Goal: Information Seeking & Learning: Learn about a topic

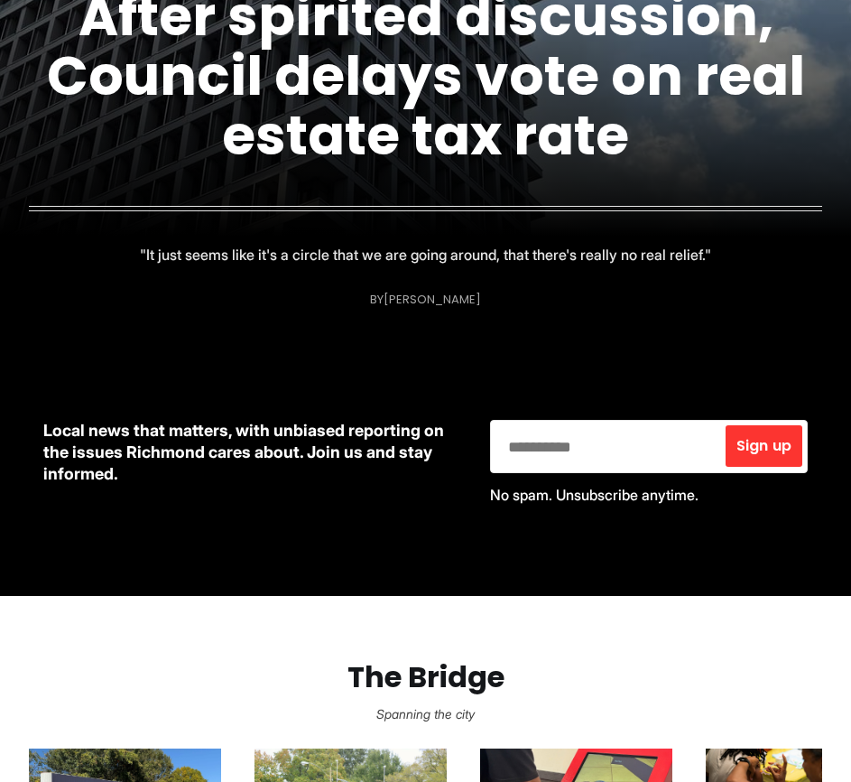
scroll to position [632, 0]
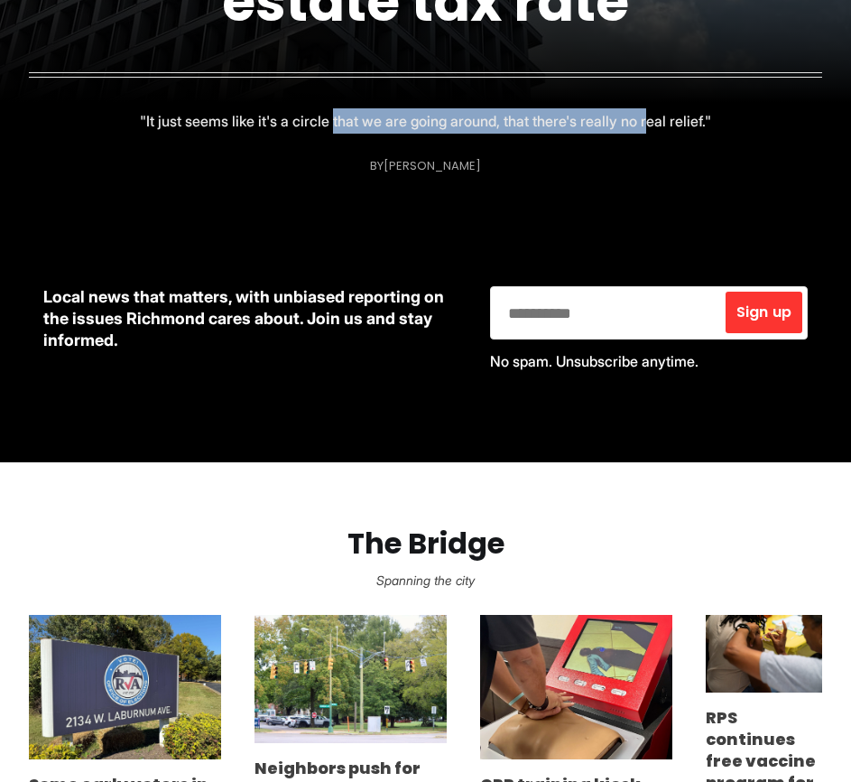
drag, startPoint x: 332, startPoint y: 114, endPoint x: 644, endPoint y: 115, distance: 311.5
click at [644, 115] on p ""It just seems like it's a circle that we are going around, that there's really…" at bounding box center [426, 120] width 572 height 25
click at [643, 116] on p ""It just seems like it's a circle that we are going around, that there's really…" at bounding box center [426, 120] width 572 height 25
drag, startPoint x: 655, startPoint y: 126, endPoint x: 426, endPoint y: 120, distance: 228.5
click at [426, 120] on p ""It just seems like it's a circle that we are going around, that there's really…" at bounding box center [426, 120] width 572 height 25
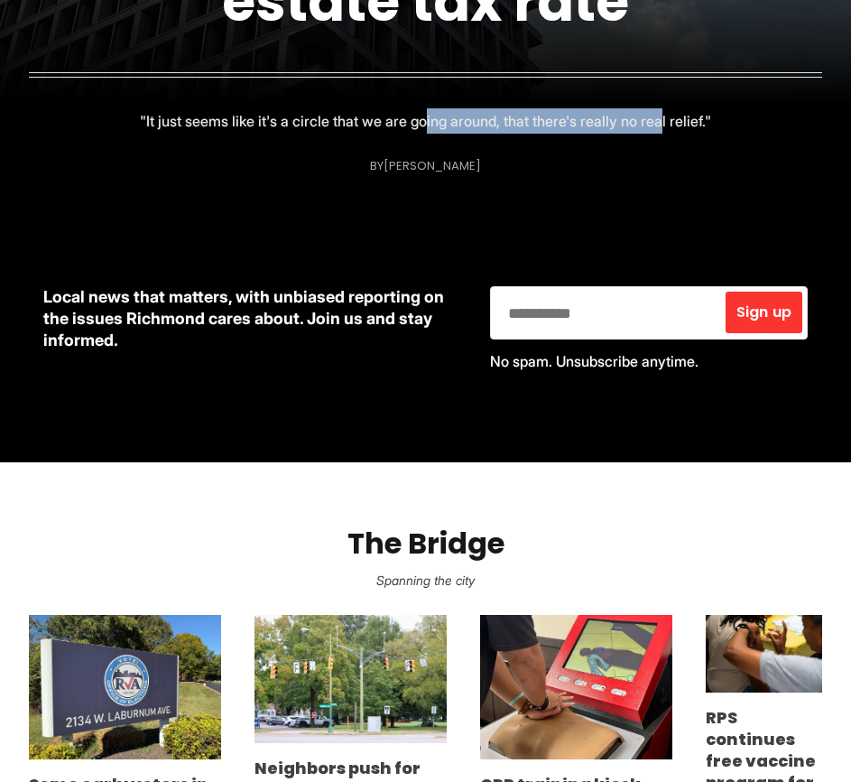
click at [426, 120] on p ""It just seems like it's a circle that we are going around, that there's really…" at bounding box center [426, 120] width 572 height 25
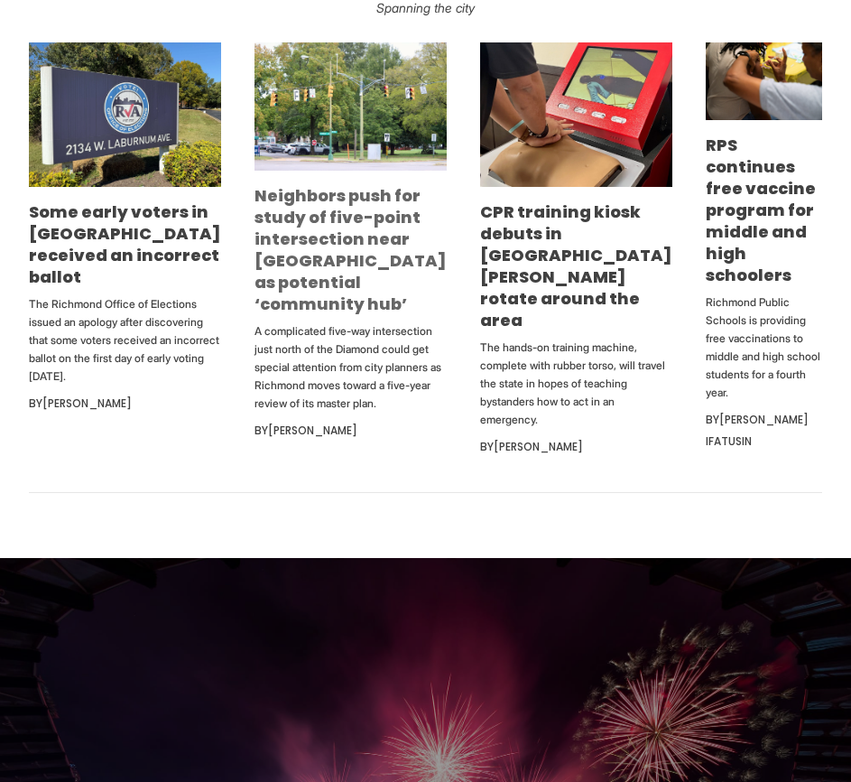
scroll to position [1264, 0]
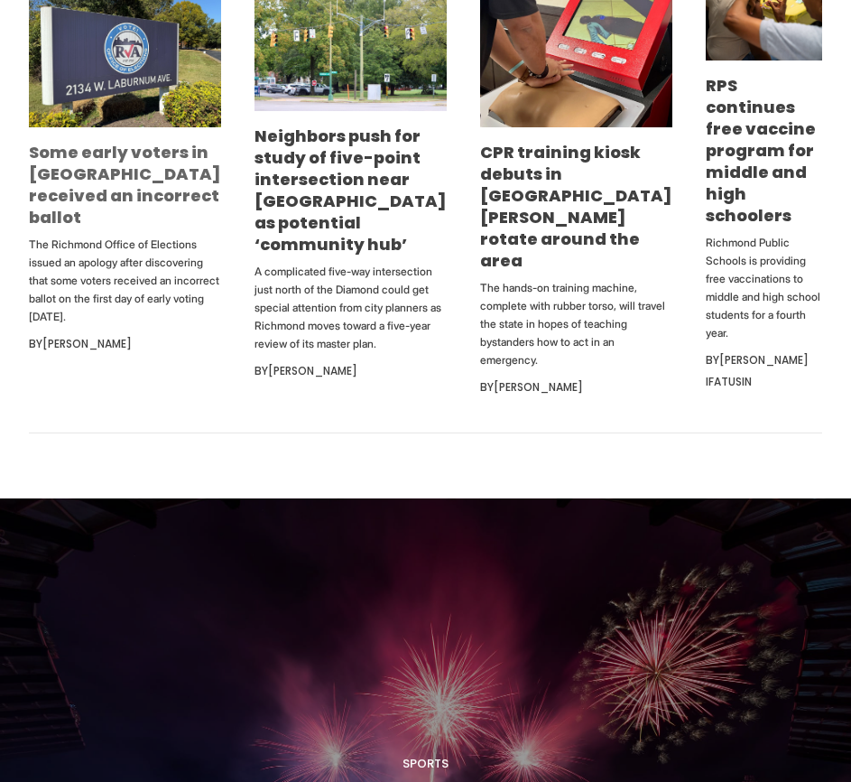
click at [119, 149] on link "Some early voters in [GEOGRAPHIC_DATA] received an incorrect ballot" at bounding box center [125, 185] width 192 height 88
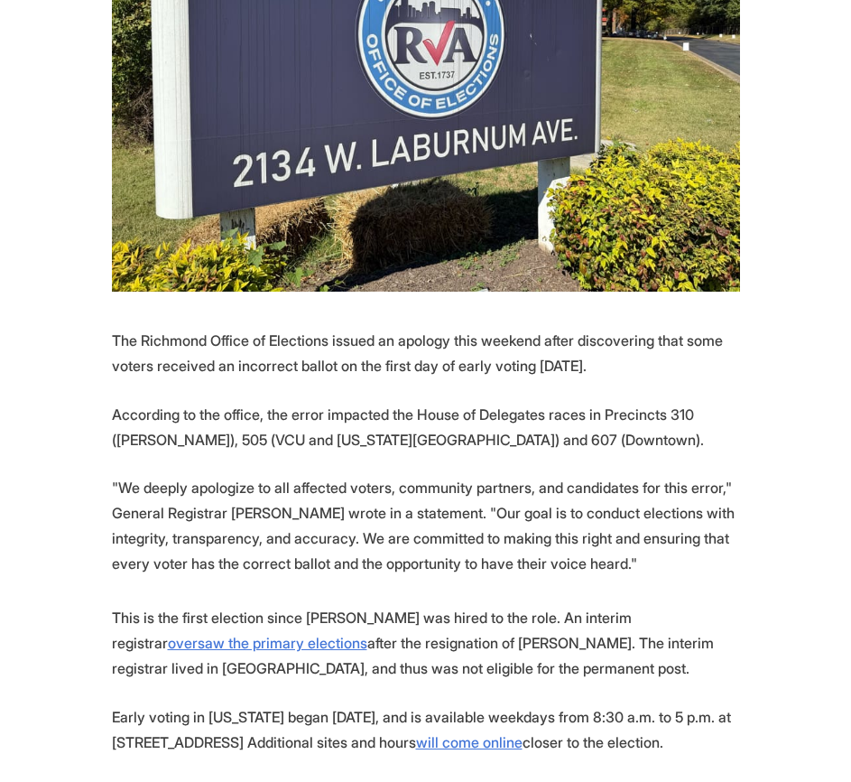
scroll to position [632, 0]
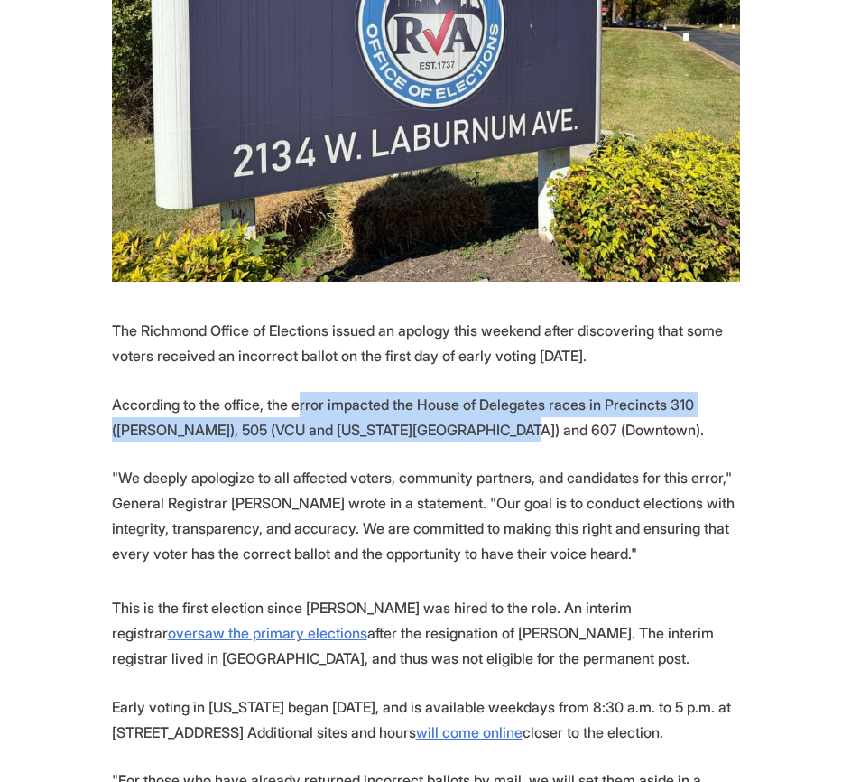
drag, startPoint x: 292, startPoint y: 367, endPoint x: 523, endPoint y: 399, distance: 233.4
click at [523, 399] on p "According to the office, the error impacted the House of Delegates races in Pre…" at bounding box center [426, 417] width 628 height 51
click at [523, 400] on p "According to the office, the error impacted the House of Delegates races in Pre…" at bounding box center [426, 417] width 628 height 51
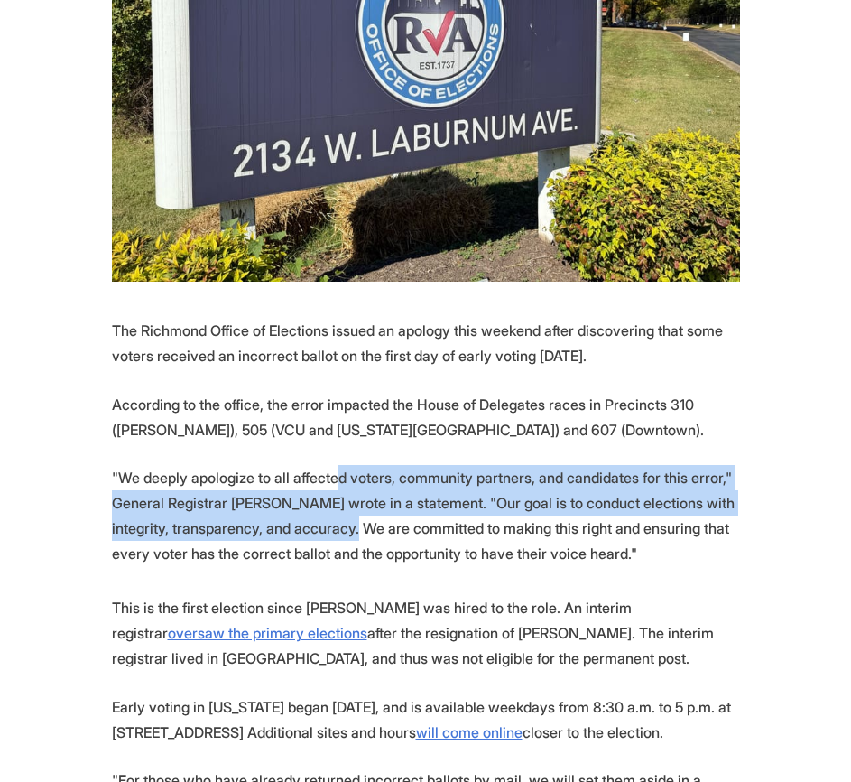
drag, startPoint x: 332, startPoint y: 441, endPoint x: 353, endPoint y: 494, distance: 57.2
click at [353, 494] on p ""We deeply apologize to all affected voters, community partners, and candidates…" at bounding box center [426, 515] width 628 height 101
drag, startPoint x: 348, startPoint y: 488, endPoint x: 274, endPoint y: 451, distance: 82.0
click at [274, 465] on p ""We deeply apologize to all affected voters, community partners, and candidates…" at bounding box center [426, 515] width 628 height 101
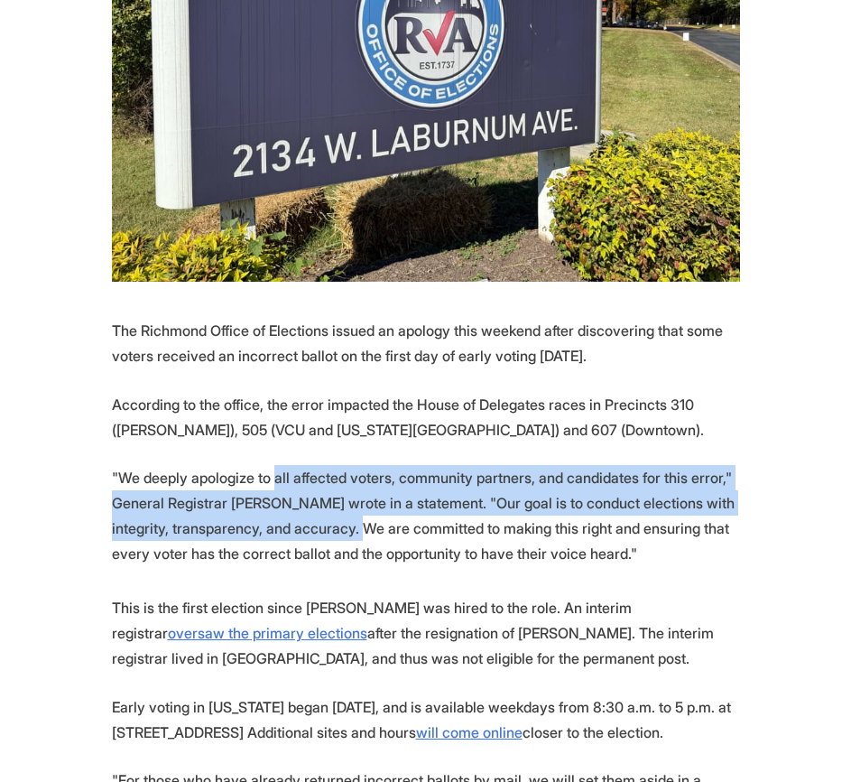
click at [274, 465] on p ""We deeply apologize to all affected voters, community partners, and candidates…" at bounding box center [426, 515] width 628 height 101
drag, startPoint x: 276, startPoint y: 454, endPoint x: 337, endPoint y: 494, distance: 72.4
click at [337, 494] on p ""We deeply apologize to all affected voters, community partners, and candidates…" at bounding box center [426, 515] width 628 height 101
drag, startPoint x: 344, startPoint y: 495, endPoint x: 221, endPoint y: 418, distance: 144.8
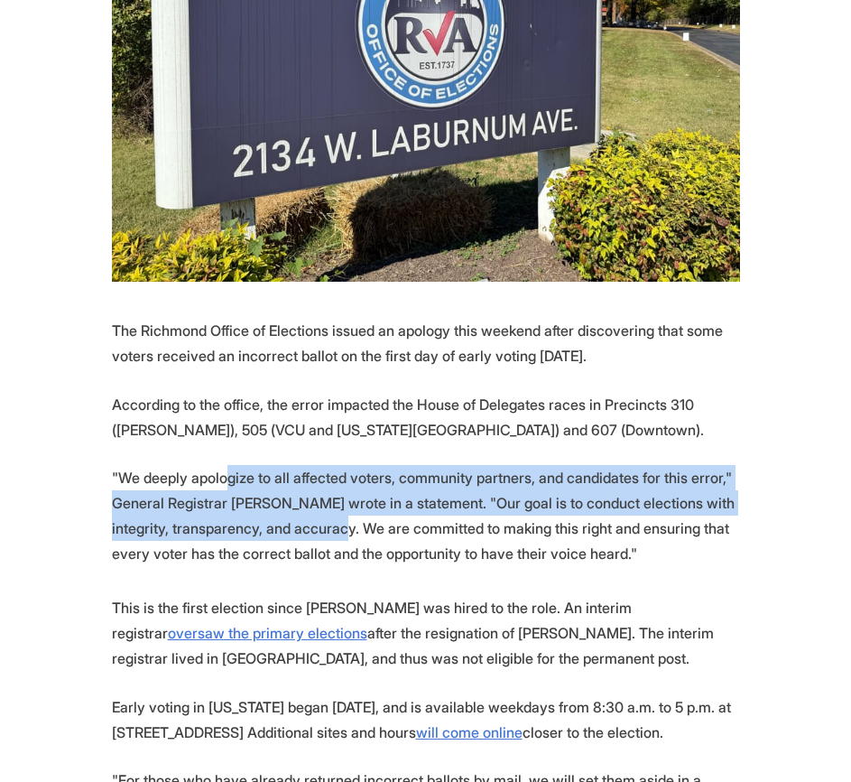
drag, startPoint x: 233, startPoint y: 433, endPoint x: 295, endPoint y: 491, distance: 85.0
click at [293, 489] on p ""We deeply apologize to all affected voters, community partners, and candidates…" at bounding box center [426, 515] width 628 height 101
drag, startPoint x: 295, startPoint y: 491, endPoint x: 316, endPoint y: 493, distance: 20.8
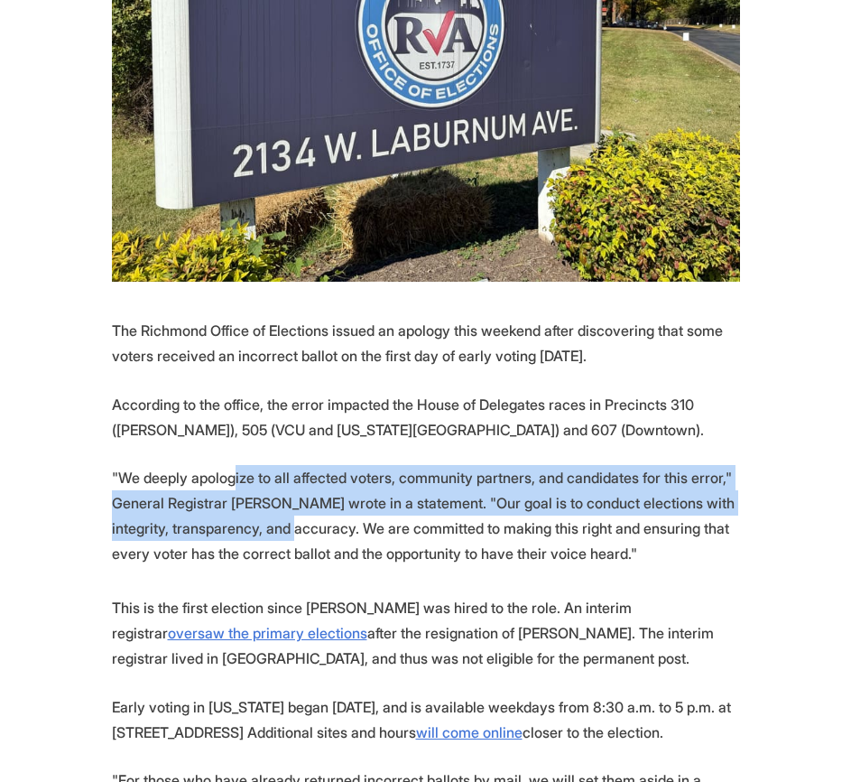
click at [296, 491] on p ""We deeply apologize to all affected voters, community partners, and candidates…" at bounding box center [426, 515] width 628 height 101
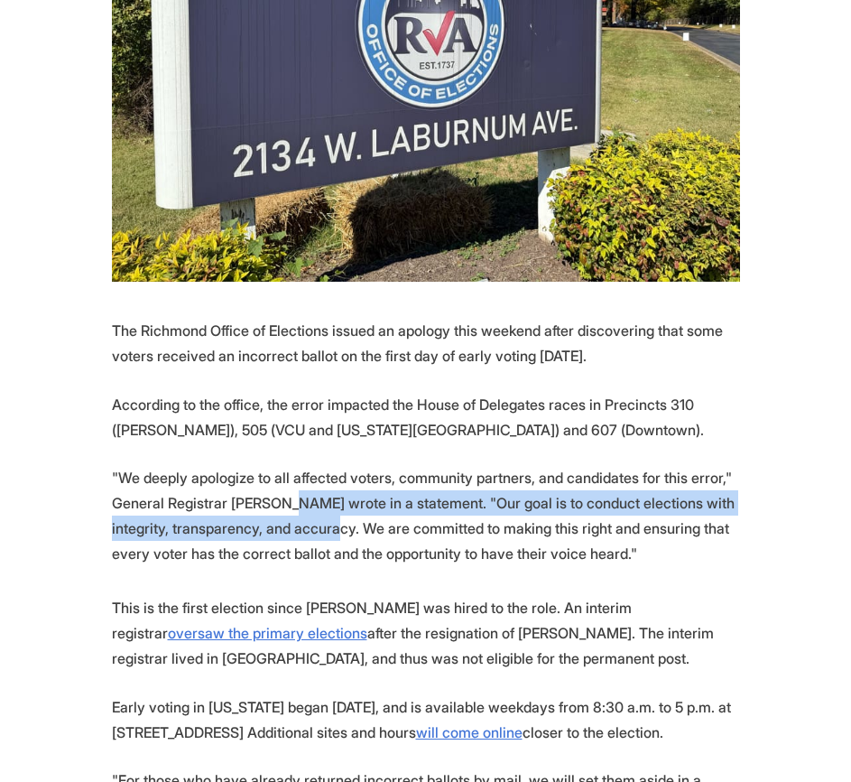
drag, startPoint x: 321, startPoint y: 485, endPoint x: 251, endPoint y: 457, distance: 74.9
click at [258, 465] on p ""We deeply apologize to all affected voters, community partners, and candidates…" at bounding box center [426, 515] width 628 height 101
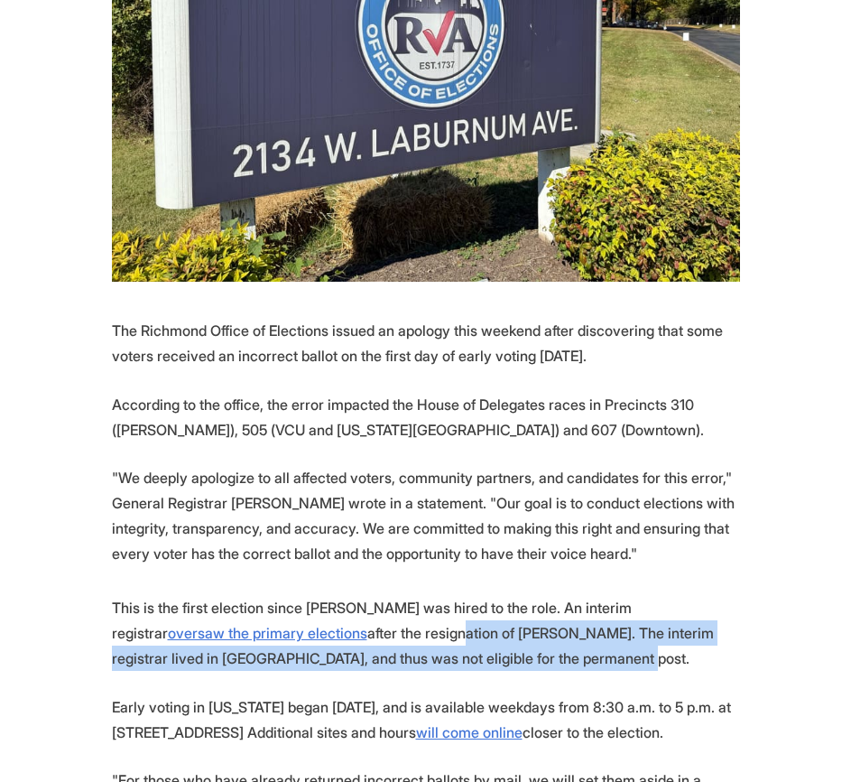
drag, startPoint x: 316, startPoint y: 595, endPoint x: 432, endPoint y: 627, distance: 120.7
click at [432, 627] on p "This is the first election since Levine was hired to the role. An interim regis…" at bounding box center [426, 633] width 628 height 76
click at [433, 627] on p "This is the first election since Levine was hired to the role. An interim regis…" at bounding box center [426, 633] width 628 height 76
click at [354, 595] on p "This is the first election since Levine was hired to the role. An interim regis…" at bounding box center [426, 633] width 628 height 76
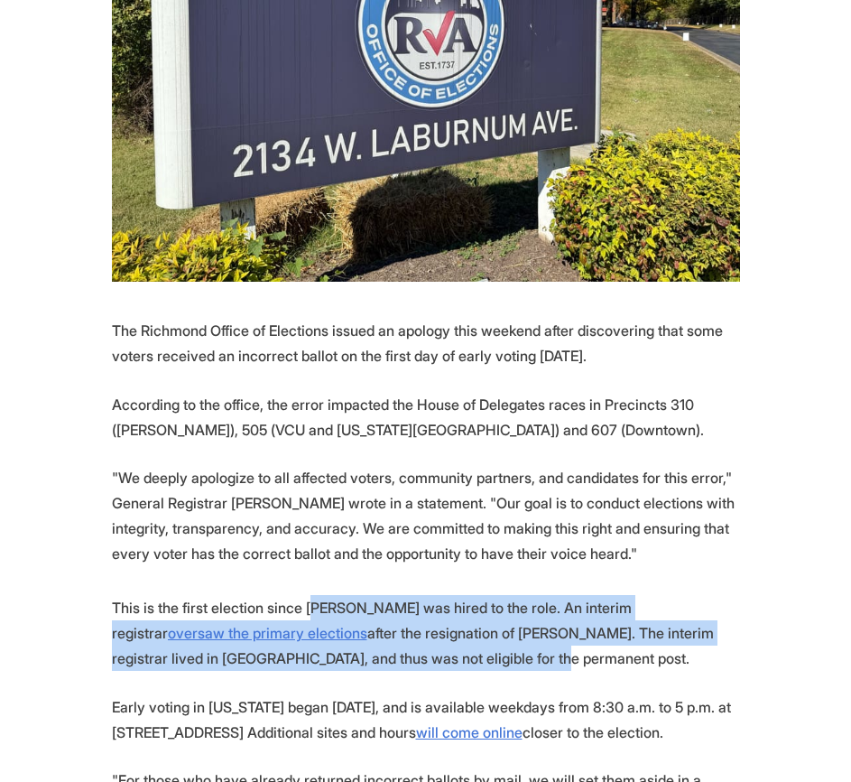
drag, startPoint x: 311, startPoint y: 575, endPoint x: 345, endPoint y: 619, distance: 55.4
click at [345, 619] on p "This is the first election since Levine was hired to the role. An interim regis…" at bounding box center [426, 633] width 628 height 76
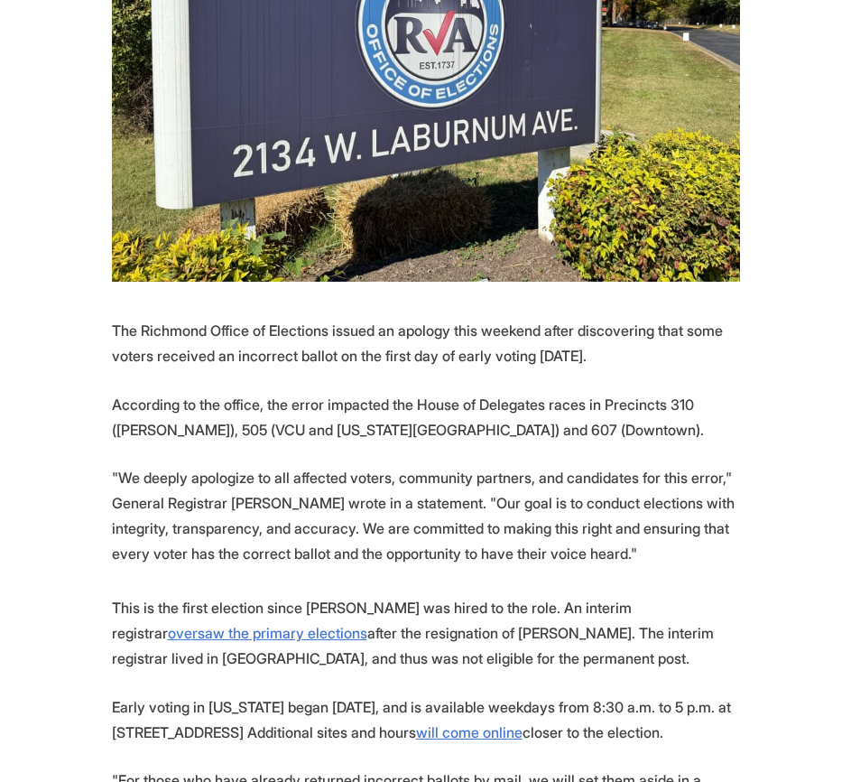
click at [352, 618] on p "This is the first election since Levine was hired to the role. An interim regis…" at bounding box center [426, 633] width 628 height 76
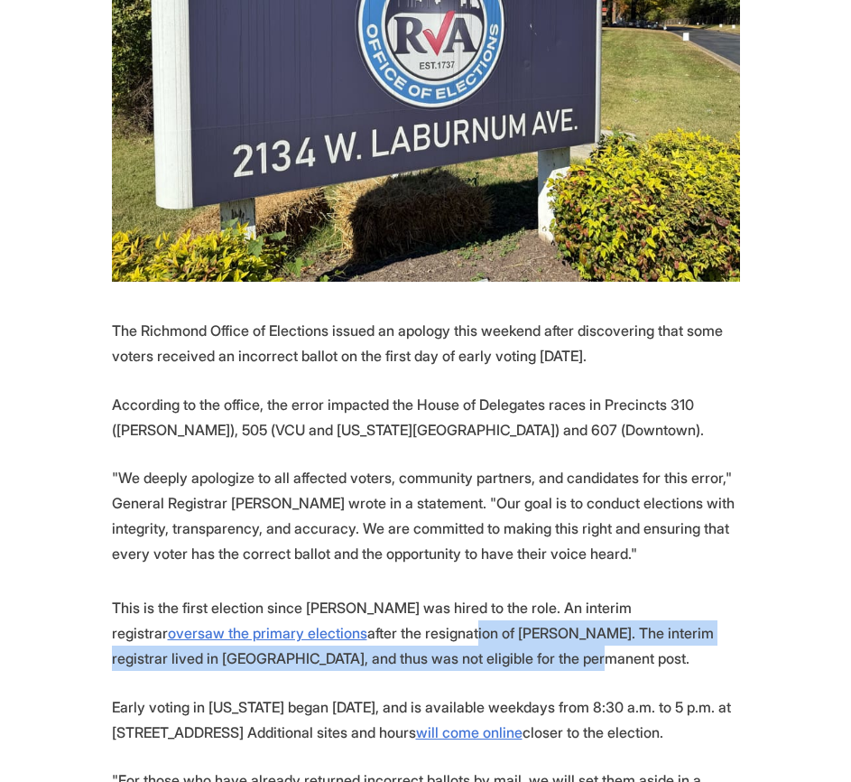
drag, startPoint x: 382, startPoint y: 618, endPoint x: 309, endPoint y: 572, distance: 86.4
click at [309, 595] on p "This is the first election since Levine was hired to the role. An interim regis…" at bounding box center [426, 633] width 628 height 76
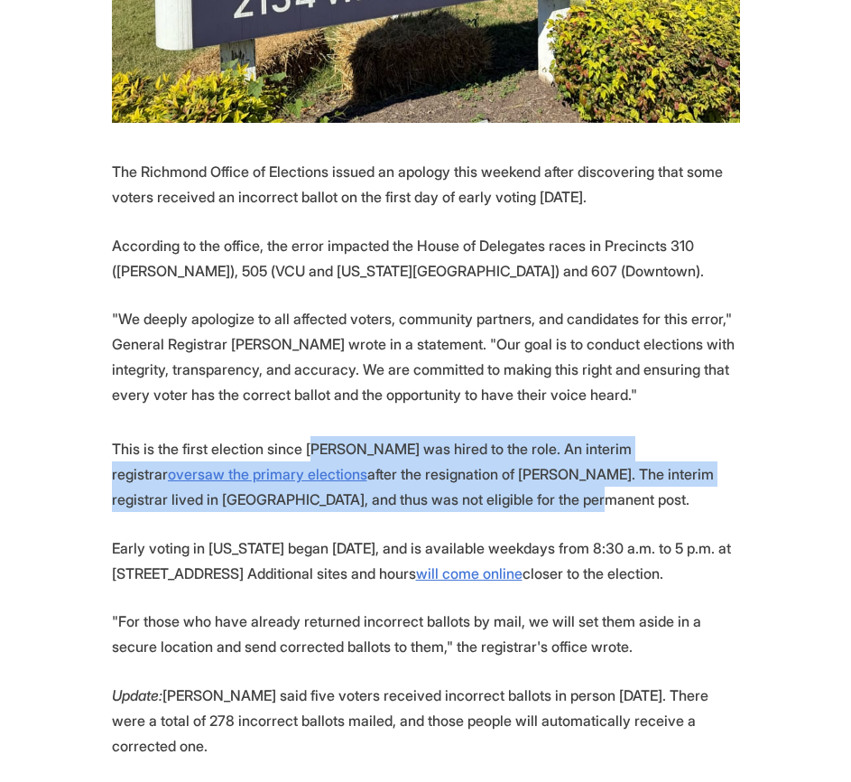
scroll to position [813, 0]
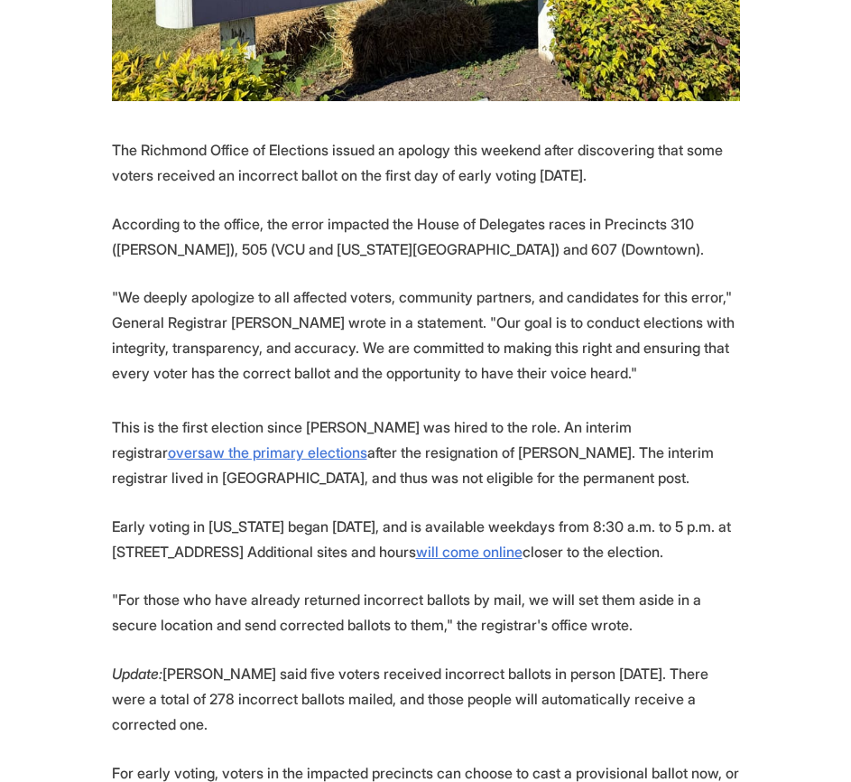
click at [348, 514] on p "Early voting in Virginia began on Friday, and is available weekdays from 8:30 a…" at bounding box center [426, 539] width 628 height 51
click at [329, 587] on p ""For those who have already returned incorrect ballots by mail, we will set the…" at bounding box center [426, 612] width 628 height 51
click at [371, 587] on p ""For those who have already returned incorrect ballots by mail, we will set the…" at bounding box center [426, 612] width 628 height 51
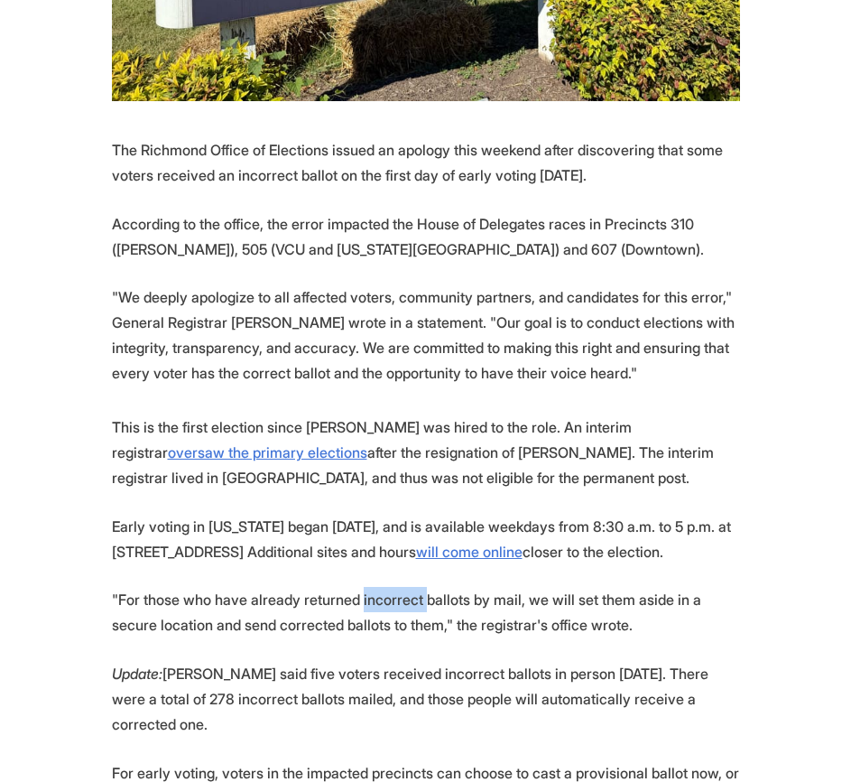
click at [371, 587] on p ""For those who have already returned incorrect ballots by mail, we will set the…" at bounding box center [426, 612] width 628 height 51
click at [304, 587] on p ""For those who have already returned incorrect ballots by mail, we will set the…" at bounding box center [426, 612] width 628 height 51
click at [303, 587] on p ""For those who have already returned incorrect ballots by mail, we will set the…" at bounding box center [426, 612] width 628 height 51
click at [300, 587] on p ""For those who have already returned incorrect ballots by mail, we will set the…" at bounding box center [426, 612] width 628 height 51
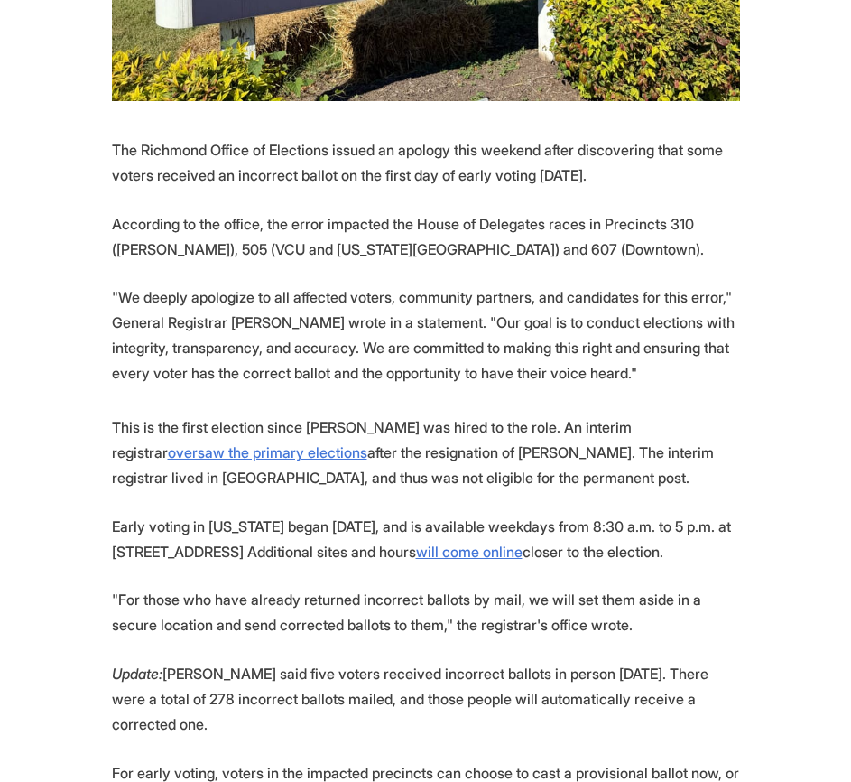
click at [323, 587] on p ""For those who have already returned incorrect ballots by mail, we will set the…" at bounding box center [426, 612] width 628 height 51
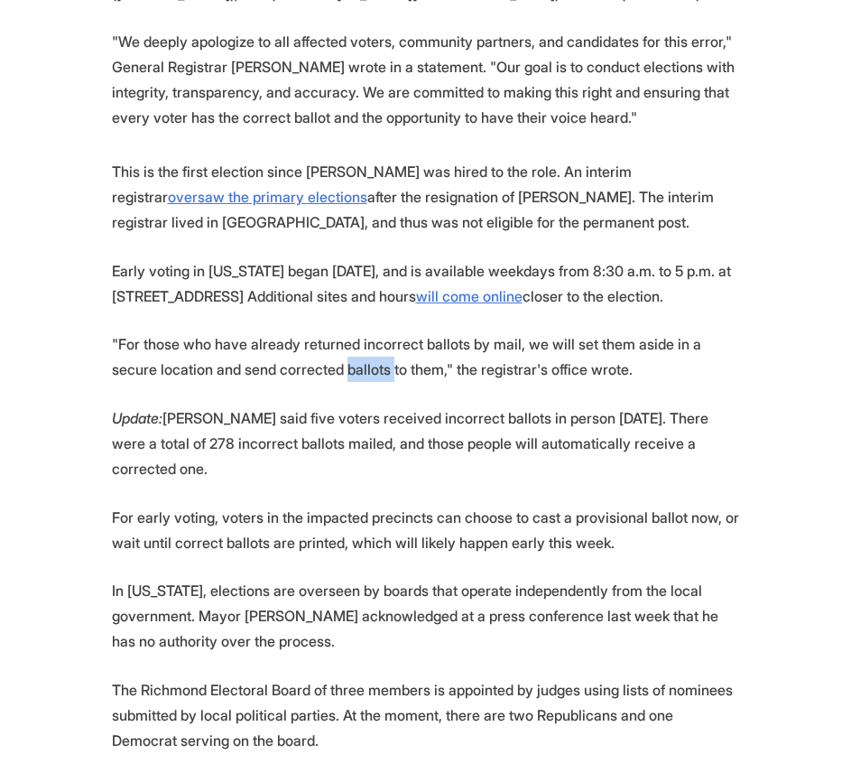
scroll to position [1083, 0]
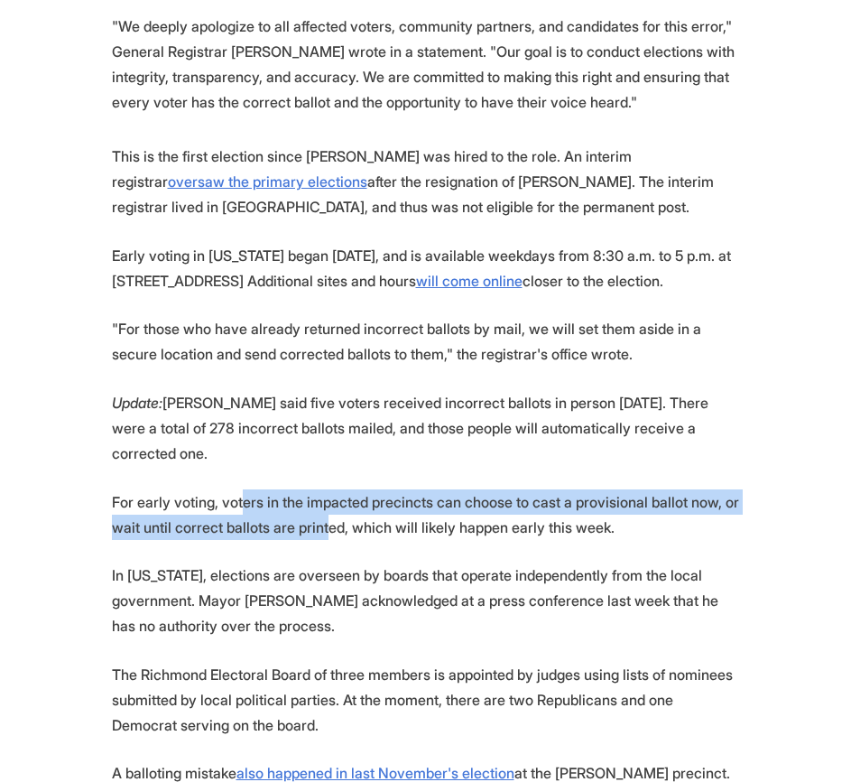
drag, startPoint x: 240, startPoint y: 440, endPoint x: 321, endPoint y: 470, distance: 86.0
click at [321, 489] on p "For early voting, voters in the impacted precincts can choose to cast a provisi…" at bounding box center [426, 514] width 628 height 51
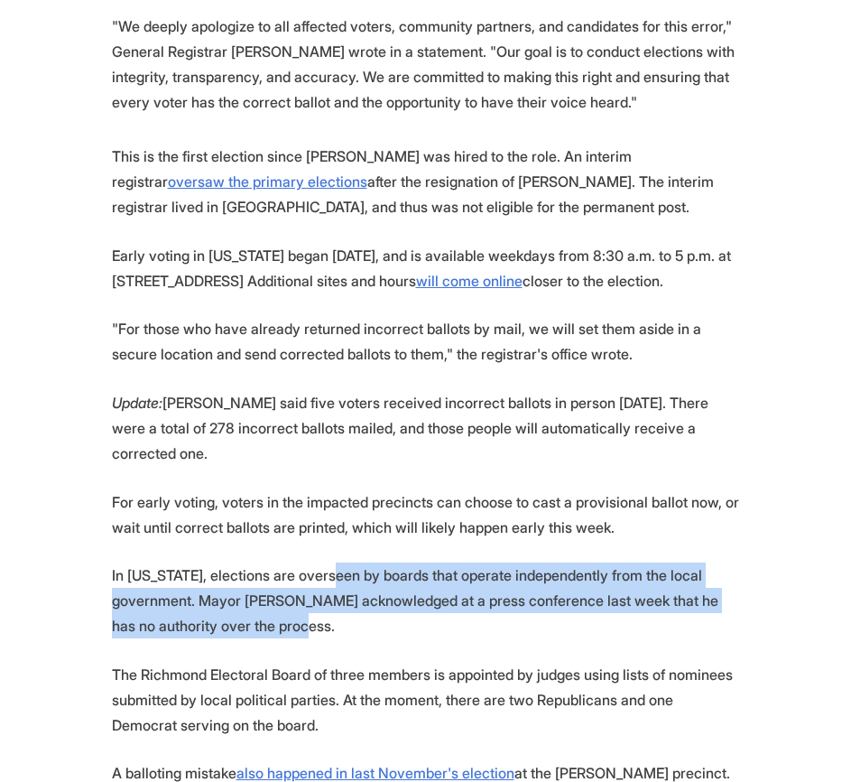
drag, startPoint x: 322, startPoint y: 503, endPoint x: 347, endPoint y: 560, distance: 61.9
click at [347, 562] on p "In Virginia, elections are overseen by boards that operate independently from t…" at bounding box center [426, 600] width 628 height 76
drag, startPoint x: 347, startPoint y: 560, endPoint x: 88, endPoint y: 494, distance: 267.4
click at [88, 494] on section "The Richmond Office of Elections issued an apology this weekend after discoveri…" at bounding box center [425, 659] width 851 height 1587
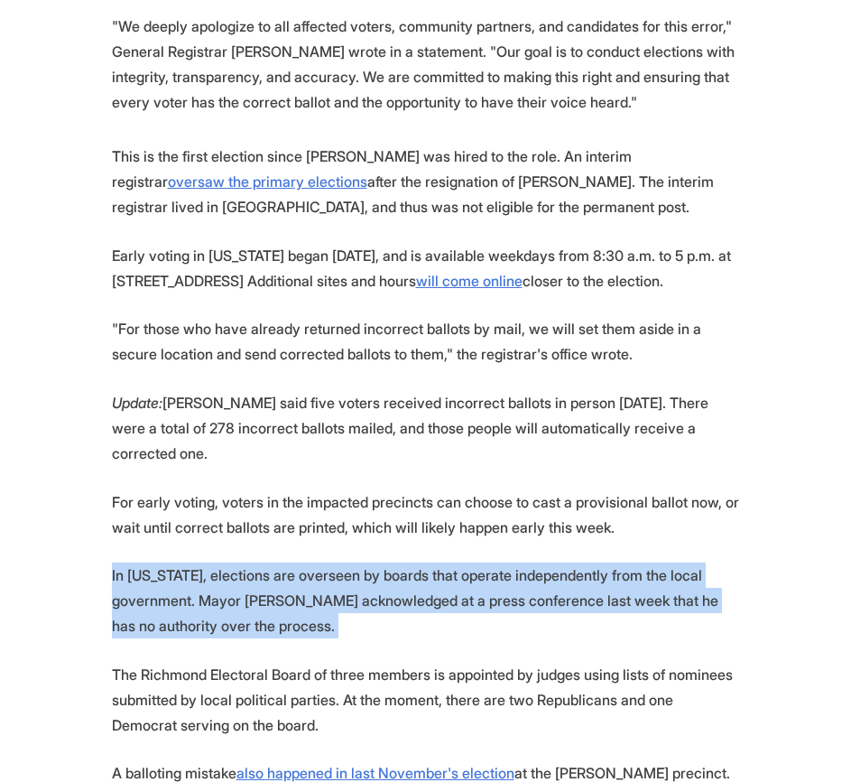
click at [88, 494] on section "The Richmond Office of Elections issued an apology this weekend after discoveri…" at bounding box center [425, 659] width 851 height 1587
drag, startPoint x: 97, startPoint y: 501, endPoint x: 320, endPoint y: 559, distance: 230.4
click at [320, 559] on section "The Richmond Office of Elections issued an apology this weekend after discoveri…" at bounding box center [425, 659] width 851 height 1587
click at [320, 562] on p "In Virginia, elections are overseen by boards that operate independently from t…" at bounding box center [426, 600] width 628 height 76
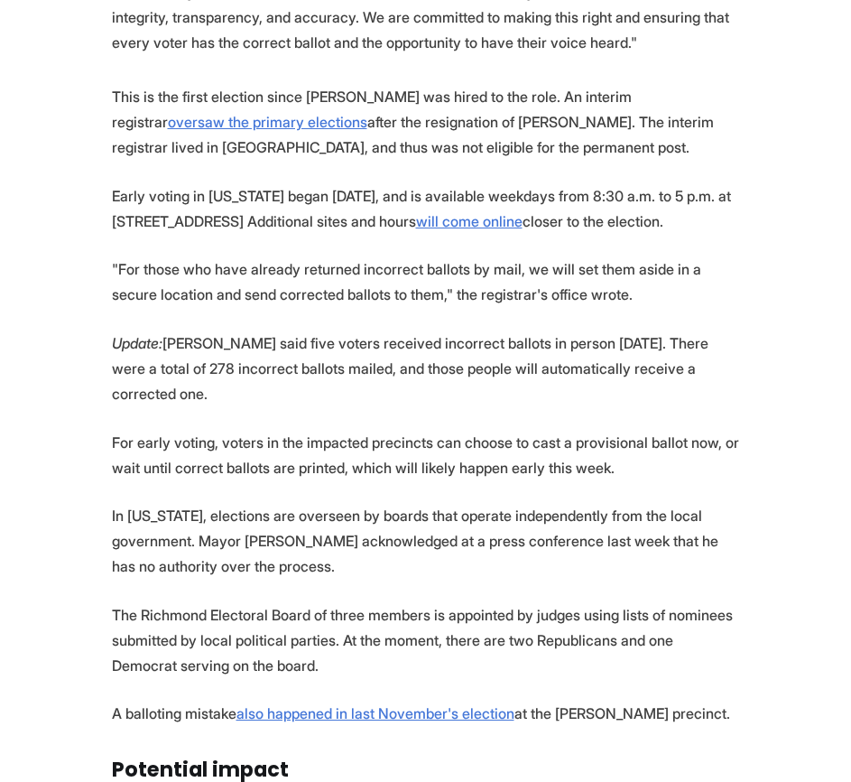
scroll to position [1174, 0]
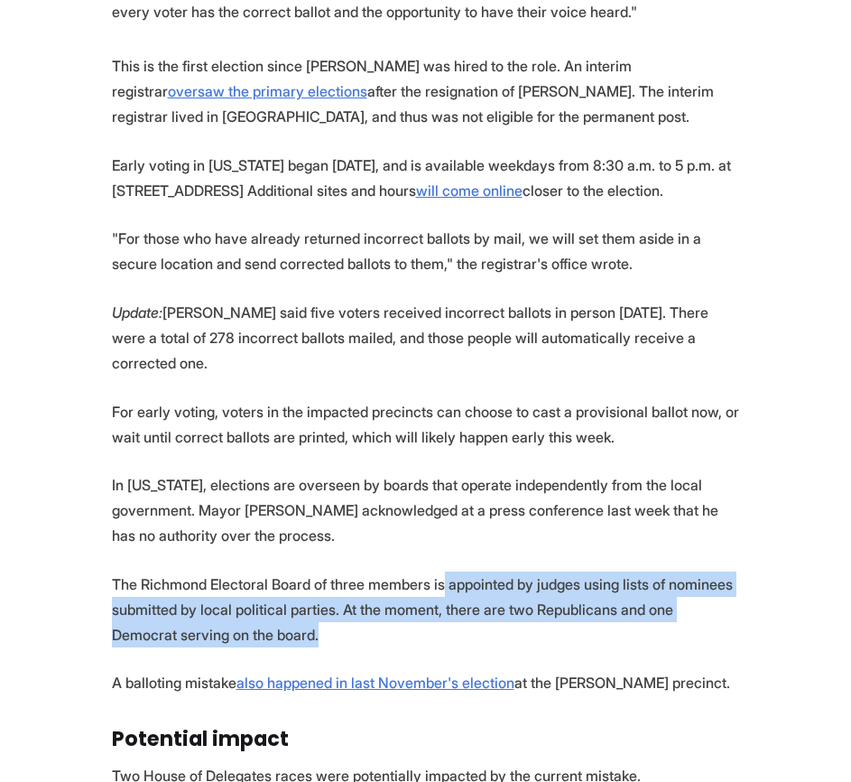
drag, startPoint x: 441, startPoint y: 519, endPoint x: 586, endPoint y: 564, distance: 152.2
click at [586, 572] on p "The Richmond Electoral Board of three members is appointed by judges using list…" at bounding box center [426, 610] width 628 height 76
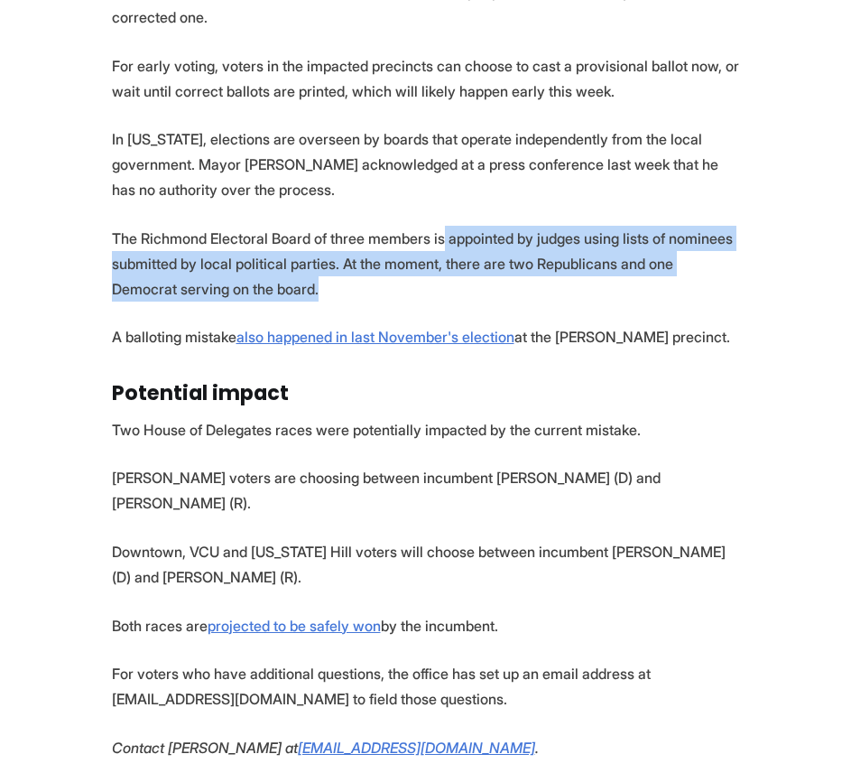
scroll to position [1535, 0]
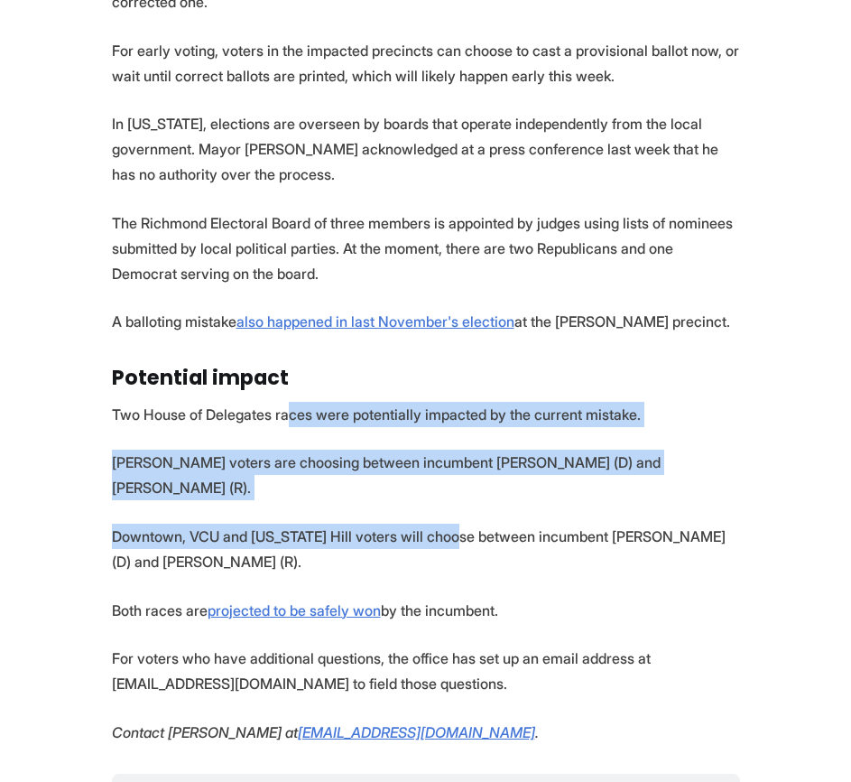
drag, startPoint x: 286, startPoint y: 336, endPoint x: 454, endPoint y: 448, distance: 201.8
click at [454, 448] on section "The Richmond Office of Elections issued an apology this weekend after discoveri…" at bounding box center [425, 208] width 851 height 1587
click at [454, 524] on p "Downtown, VCU and Oregon Hill voters will choose between incumbent Betsy Carr (…" at bounding box center [426, 549] width 628 height 51
drag, startPoint x: 468, startPoint y: 451, endPoint x: 247, endPoint y: 316, distance: 258.6
click at [247, 316] on section "The Richmond Office of Elections issued an apology this weekend after discoveri…" at bounding box center [425, 208] width 851 height 1587
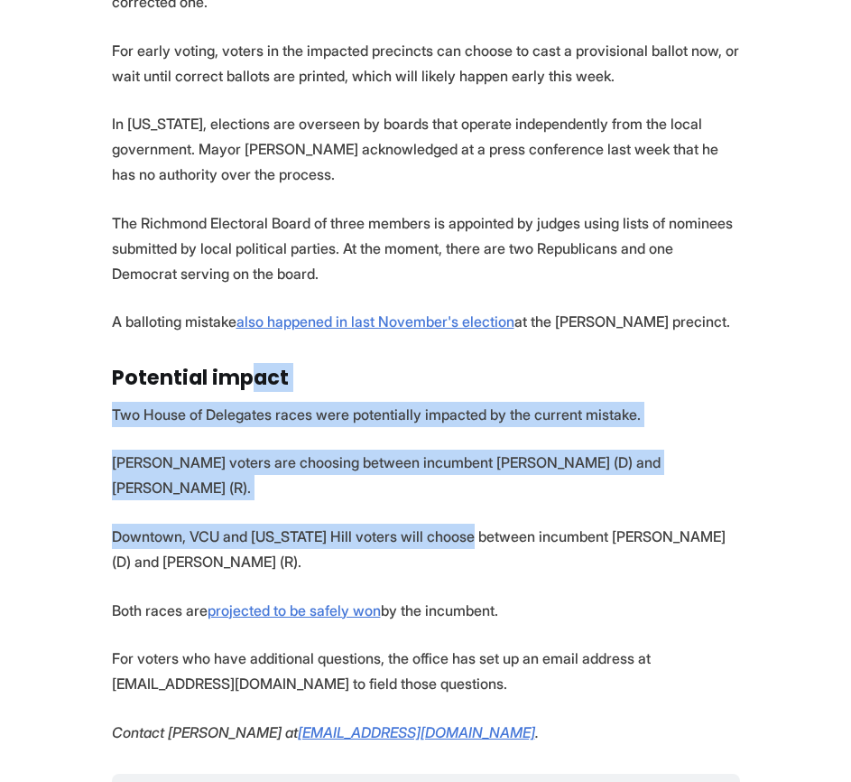
click at [267, 402] on p "Two House of Delegates races were potentially impacted by the current mistake." at bounding box center [426, 414] width 628 height 25
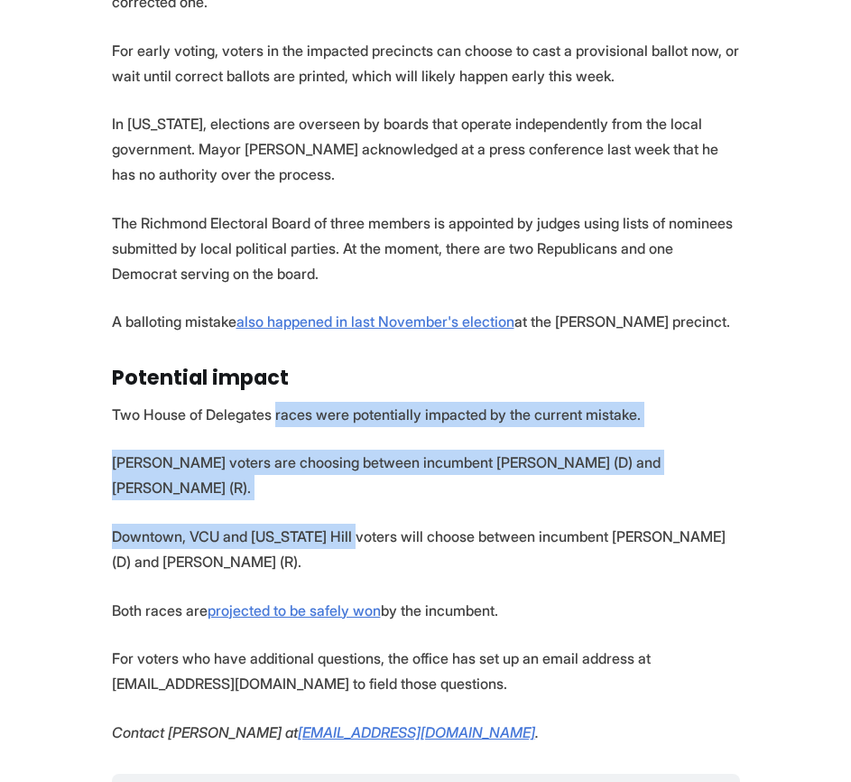
drag, startPoint x: 272, startPoint y: 351, endPoint x: 352, endPoint y: 438, distance: 118.2
click at [352, 438] on section "The Richmond Office of Elections issued an apology this weekend after discoveri…" at bounding box center [425, 208] width 851 height 1587
click at [352, 524] on p "Downtown, VCU and Oregon Hill voters will choose between incumbent Betsy Carr (…" at bounding box center [426, 549] width 628 height 51
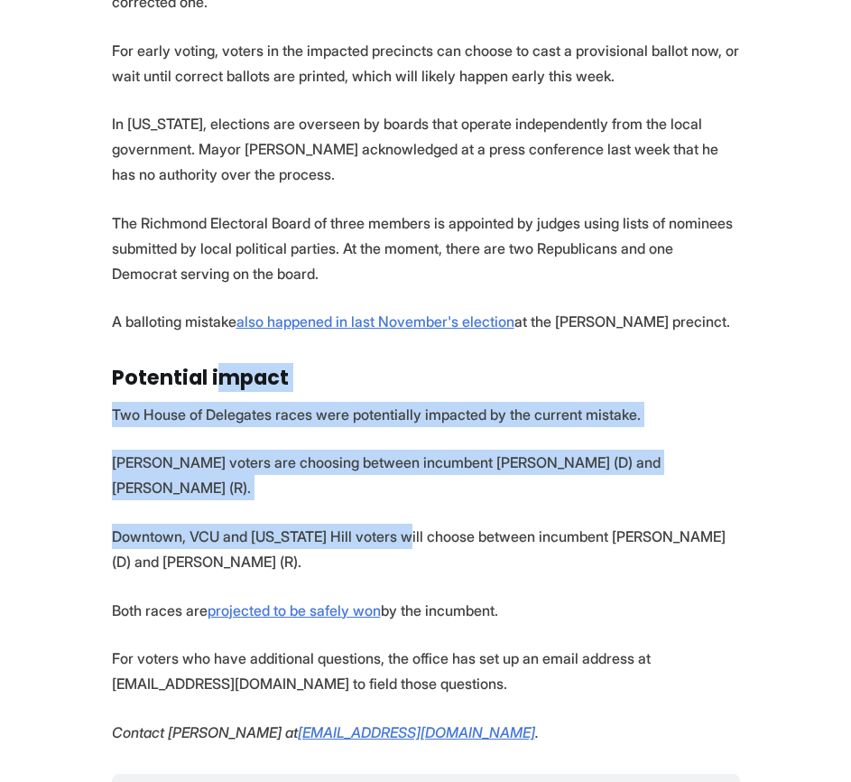
drag, startPoint x: 395, startPoint y: 452, endPoint x: 220, endPoint y: 329, distance: 214.4
click at [218, 328] on section "The Richmond Office of Elections issued an apology this weekend after discoveri…" at bounding box center [425, 208] width 851 height 1587
click at [223, 336] on section "The Richmond Office of Elections issued an apology this weekend after discoveri…" at bounding box center [425, 208] width 851 height 1587
click at [224, 402] on p "Two House of Delegates races were potentially impacted by the current mistake." at bounding box center [426, 414] width 628 height 25
drag, startPoint x: 224, startPoint y: 349, endPoint x: 352, endPoint y: 453, distance: 165.0
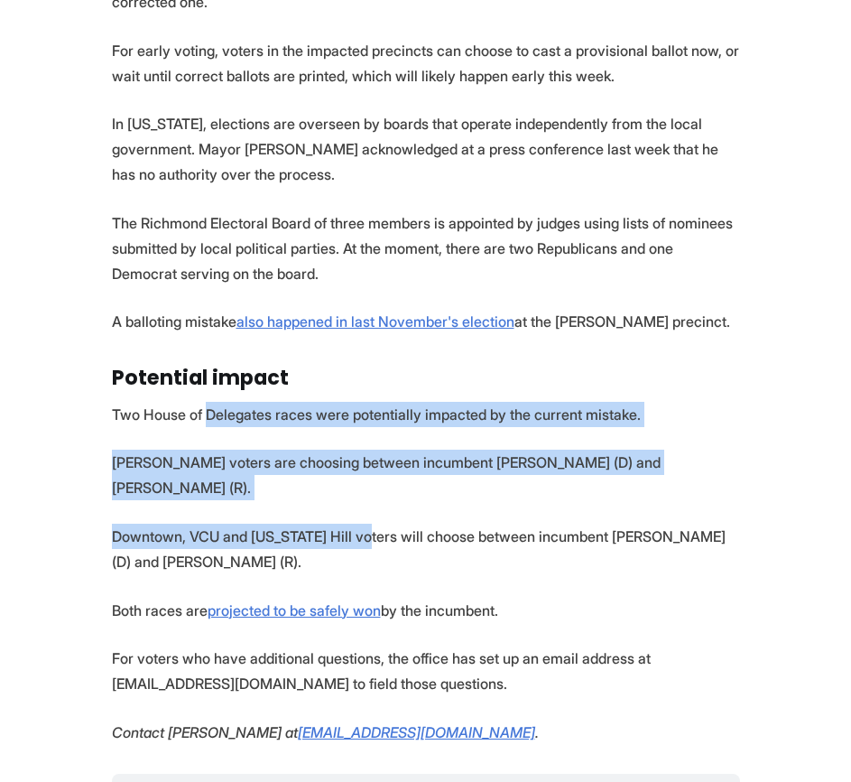
click at [347, 446] on section "The Richmond Office of Elections issued an apology this weekend after discoveri…" at bounding box center [425, 208] width 851 height 1587
click at [352, 524] on p "Downtown, VCU and Oregon Hill voters will choose between incumbent Betsy Carr (…" at bounding box center [426, 549] width 628 height 51
drag, startPoint x: 364, startPoint y: 455, endPoint x: 209, endPoint y: 353, distance: 185.1
click at [209, 353] on section "The Richmond Office of Elections issued an apology this weekend after discoveri…" at bounding box center [425, 208] width 851 height 1587
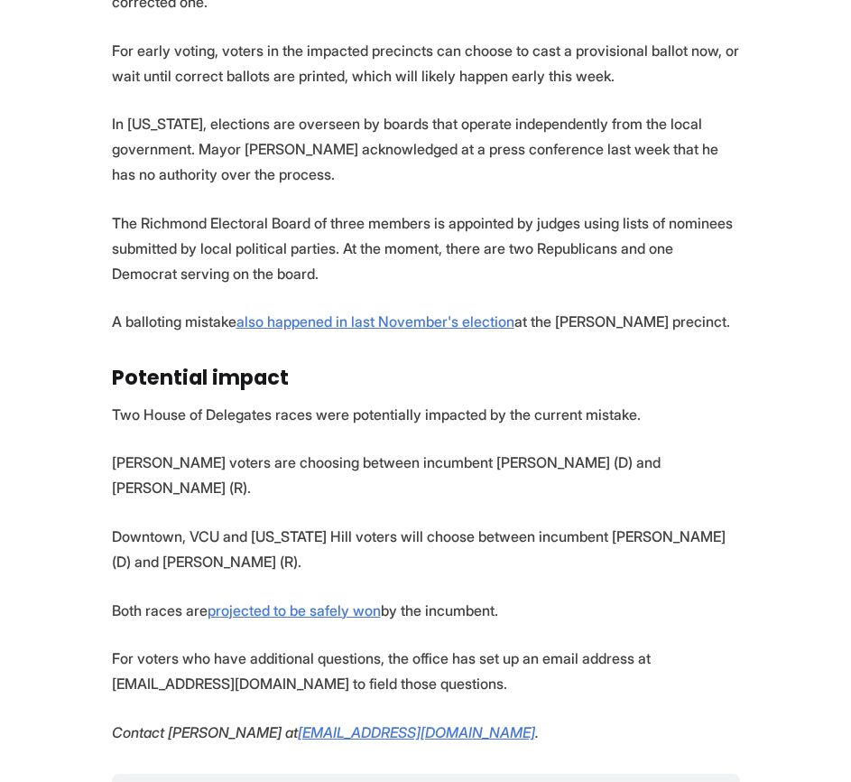
click at [166, 38] on p "For early voting, voters in the impacted precincts can choose to cast a provisi…" at bounding box center [426, 63] width 628 height 51
click at [163, 38] on p "For early voting, voters in the impacted precincts can choose to cast a provisi…" at bounding box center [426, 63] width 628 height 51
click at [187, 38] on p "For early voting, voters in the impacted precincts can choose to cast a provisi…" at bounding box center [426, 63] width 628 height 51
click at [184, 38] on p "For early voting, voters in the impacted precincts can choose to cast a provisi…" at bounding box center [426, 63] width 628 height 51
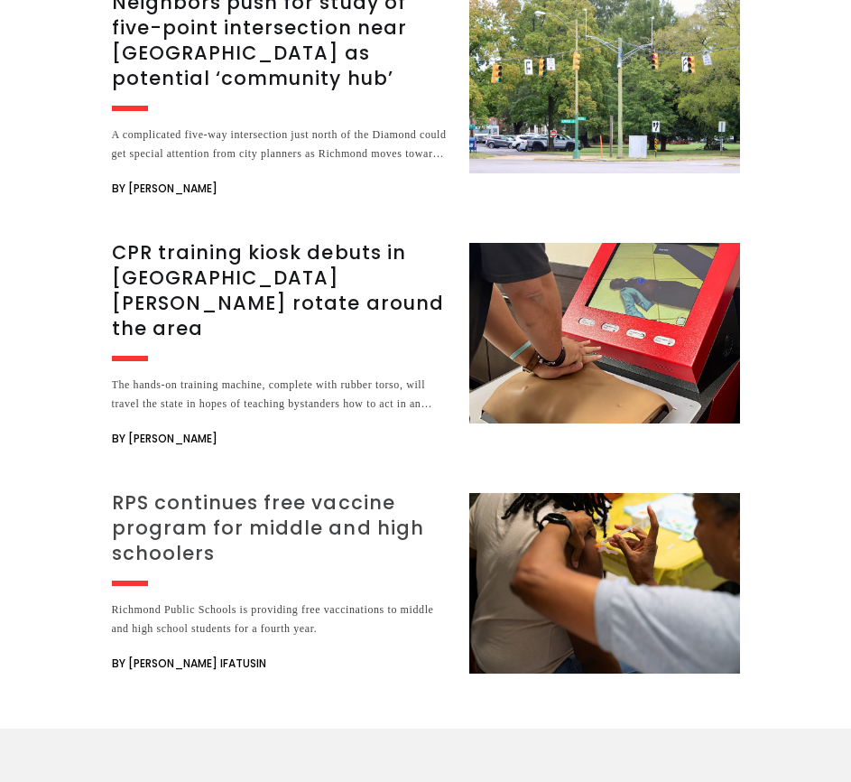
scroll to position [3160, 0]
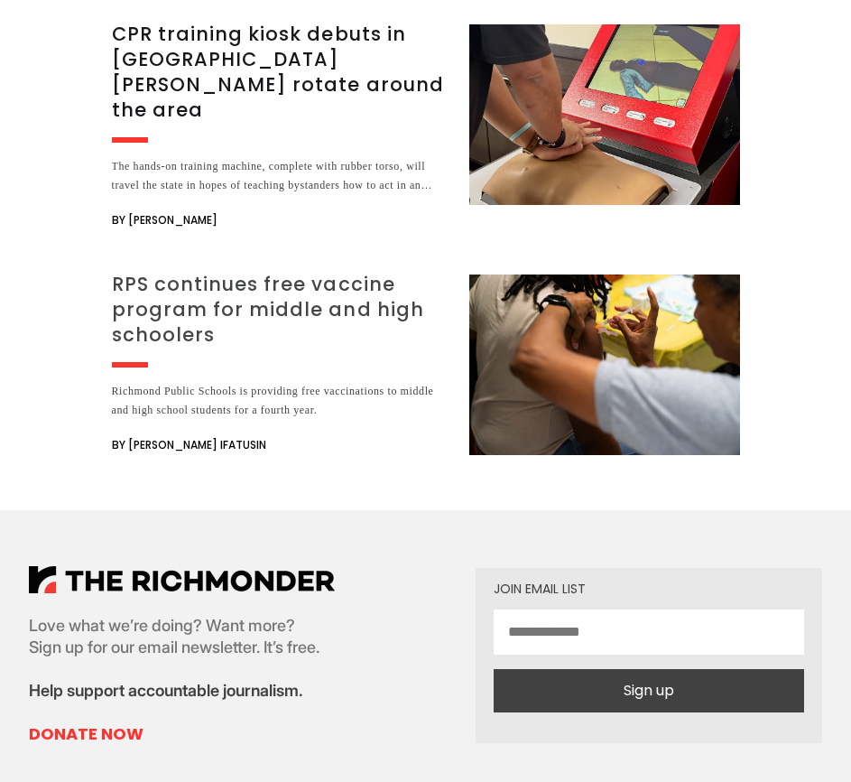
click at [191, 272] on h3 "RPS continues free vaccine program for middle and high schoolers" at bounding box center [280, 310] width 336 height 76
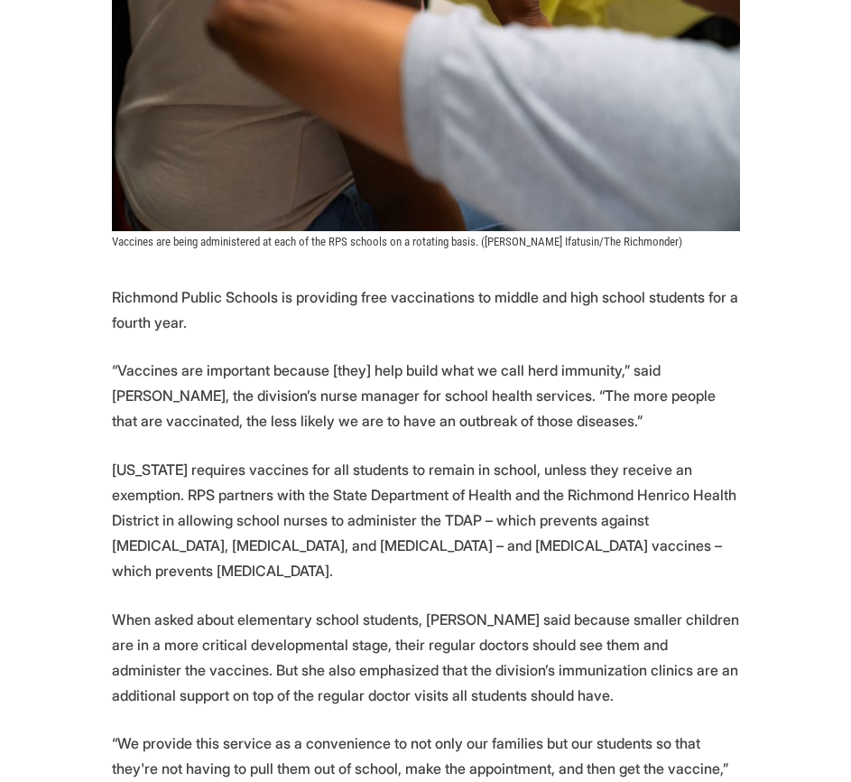
scroll to position [632, 0]
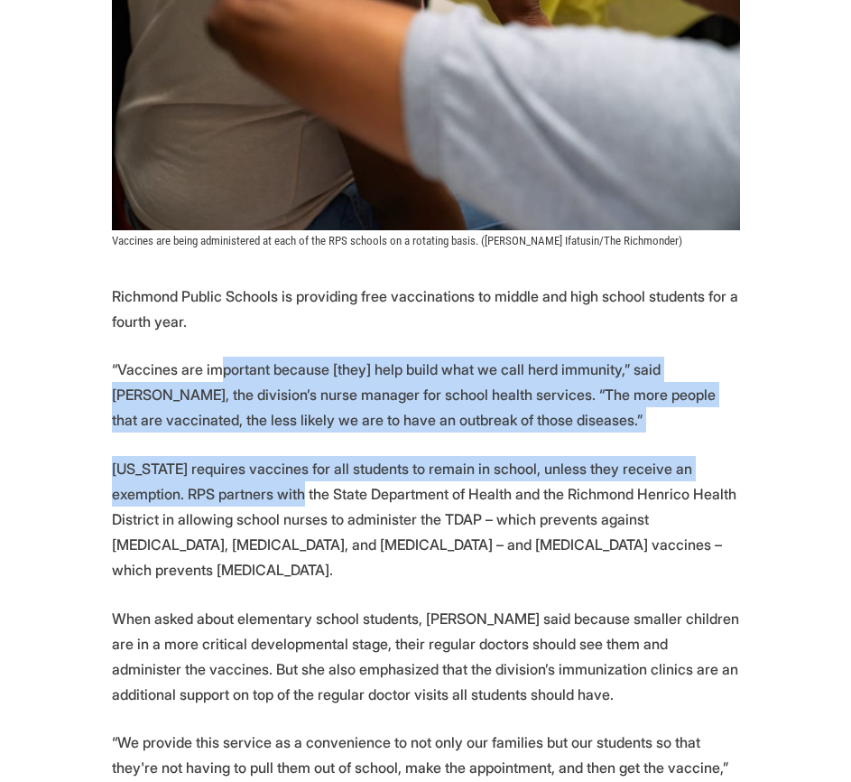
drag, startPoint x: 221, startPoint y: 362, endPoint x: 237, endPoint y: 499, distance: 138.2
click at [235, 497] on p "Virginia requires vaccines for all students to remain in school, unless they re…" at bounding box center [426, 519] width 628 height 126
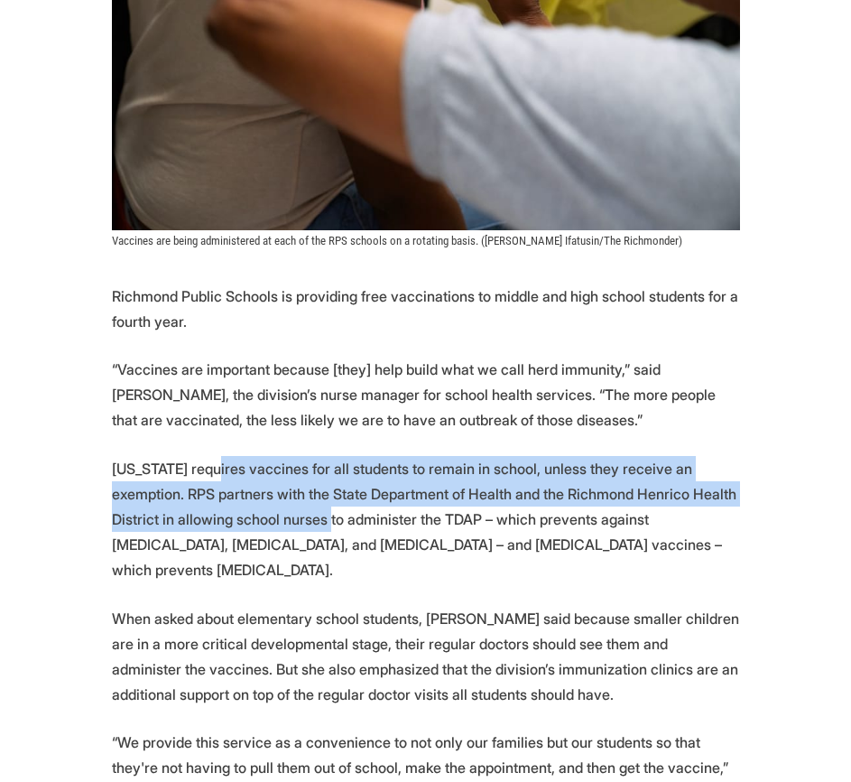
drag, startPoint x: 271, startPoint y: 511, endPoint x: 202, endPoint y: 458, distance: 86.9
click at [202, 458] on p "Virginia requires vaccines for all students to remain in school, unless they re…" at bounding box center [426, 519] width 628 height 126
click at [202, 459] on p "Virginia requires vaccines for all students to remain in school, unless they re…" at bounding box center [426, 519] width 628 height 126
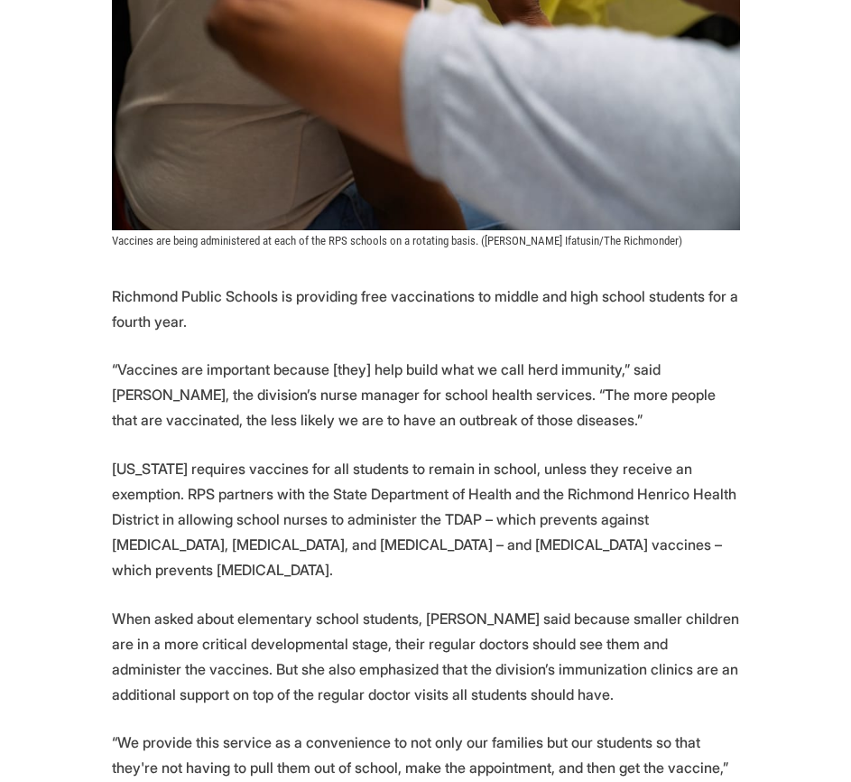
click at [197, 473] on p "Virginia requires vaccines for all students to remain in school, unless they re…" at bounding box center [426, 519] width 628 height 126
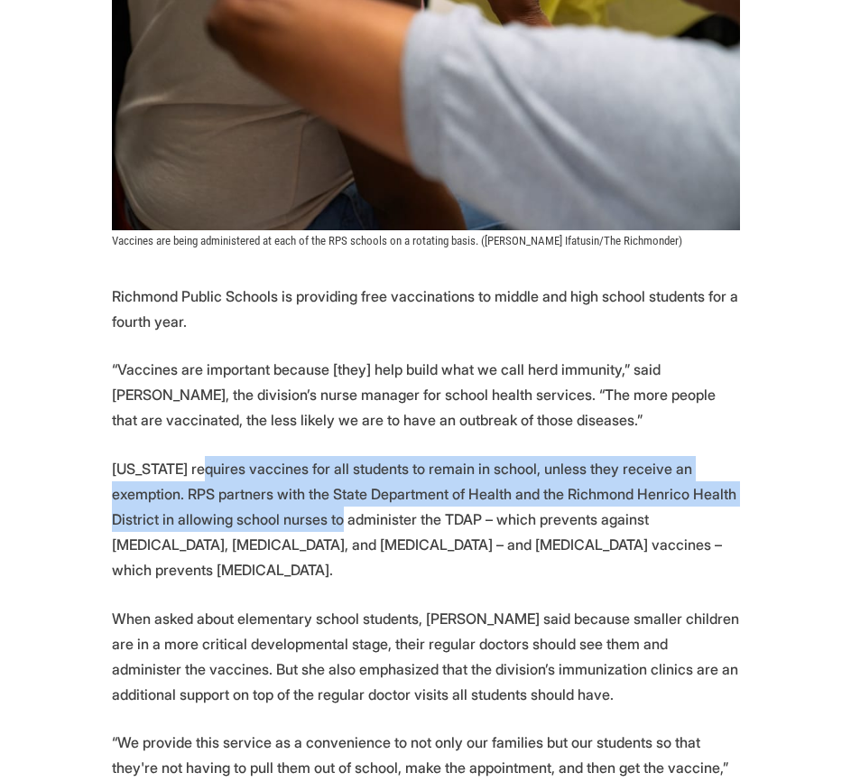
drag, startPoint x: 189, startPoint y: 470, endPoint x: 284, endPoint y: 516, distance: 106.2
click at [284, 516] on p "Virginia requires vaccines for all students to remain in school, unless they re…" at bounding box center [426, 519] width 628 height 126
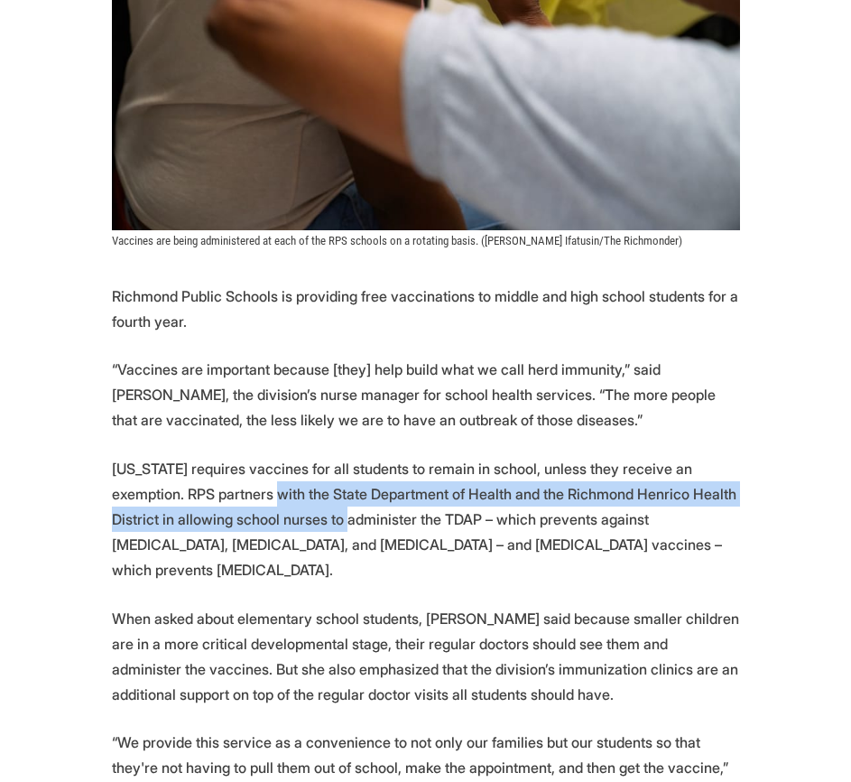
drag, startPoint x: 297, startPoint y: 523, endPoint x: 178, endPoint y: 479, distance: 126.8
click at [204, 488] on p "Virginia requires vaccines for all students to remain in school, unless they re…" at bounding box center [426, 519] width 628 height 126
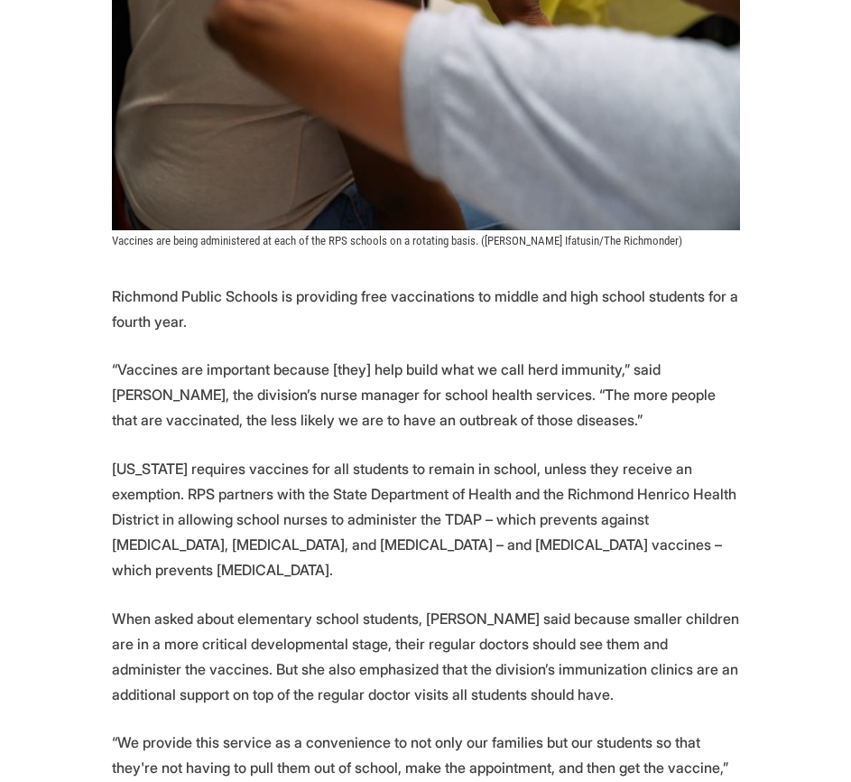
drag, startPoint x: 151, startPoint y: 478, endPoint x: 142, endPoint y: 471, distance: 11.0
click at [148, 477] on p "Virginia requires vaccines for all students to remain in school, unless they re…" at bounding box center [426, 519] width 628 height 126
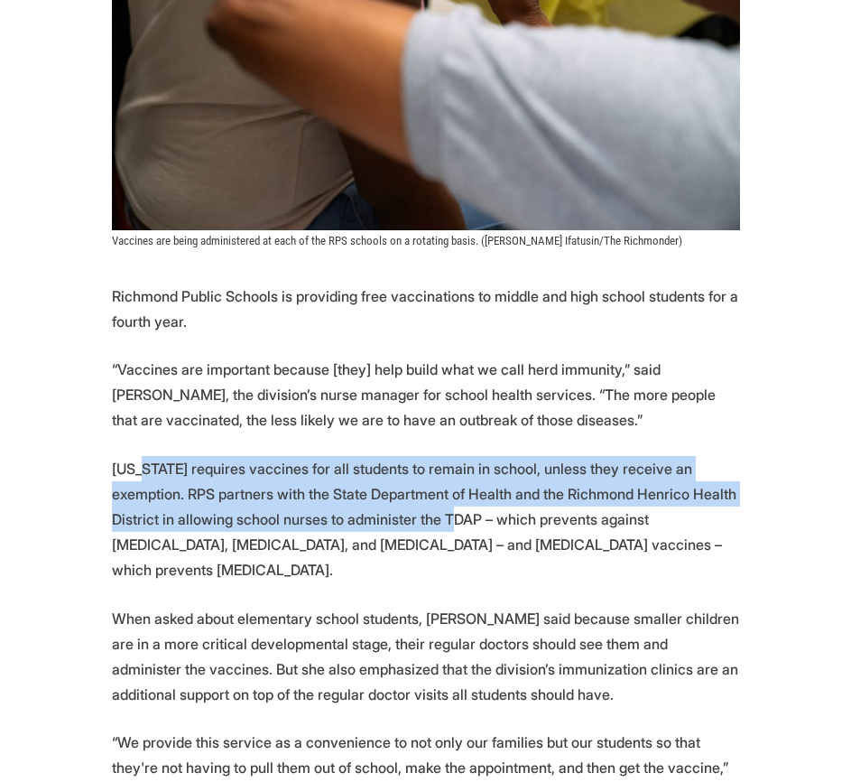
drag, startPoint x: 135, startPoint y: 456, endPoint x: 399, endPoint y: 522, distance: 272.6
click at [399, 522] on p "Virginia requires vaccines for all students to remain in school, unless they re…" at bounding box center [426, 519] width 628 height 126
click at [397, 522] on p "Virginia requires vaccines for all students to remain in school, unless they re…" at bounding box center [426, 519] width 628 height 126
drag, startPoint x: 384, startPoint y: 521, endPoint x: 150, endPoint y: 468, distance: 239.8
click at [150, 468] on p "Virginia requires vaccines for all students to remain in school, unless they re…" at bounding box center [426, 519] width 628 height 126
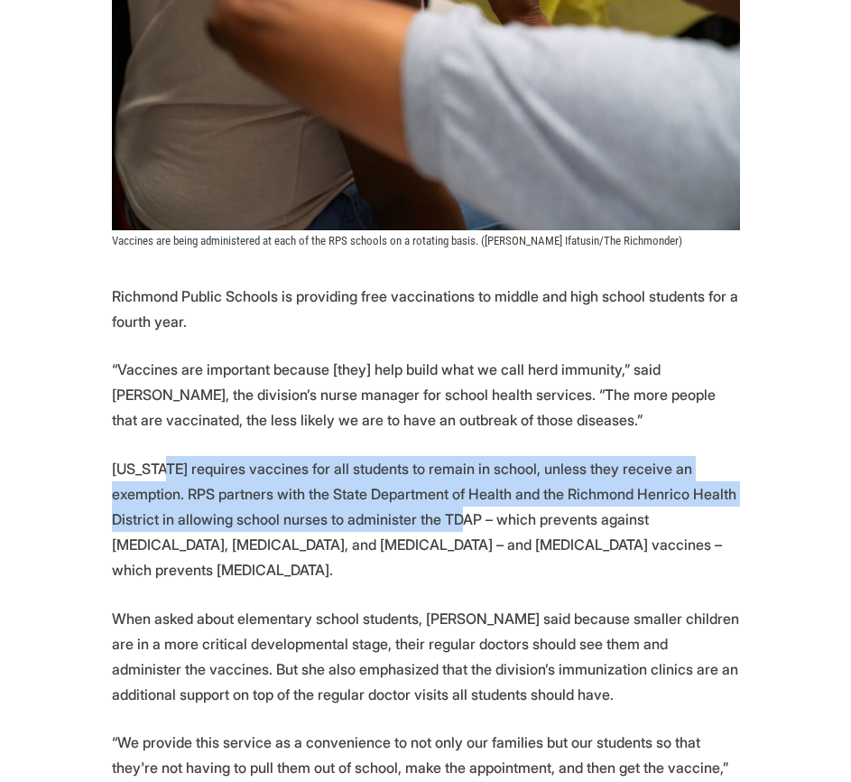
click at [150, 468] on p "Virginia requires vaccines for all students to remain in school, unless they re…" at bounding box center [426, 519] width 628 height 126
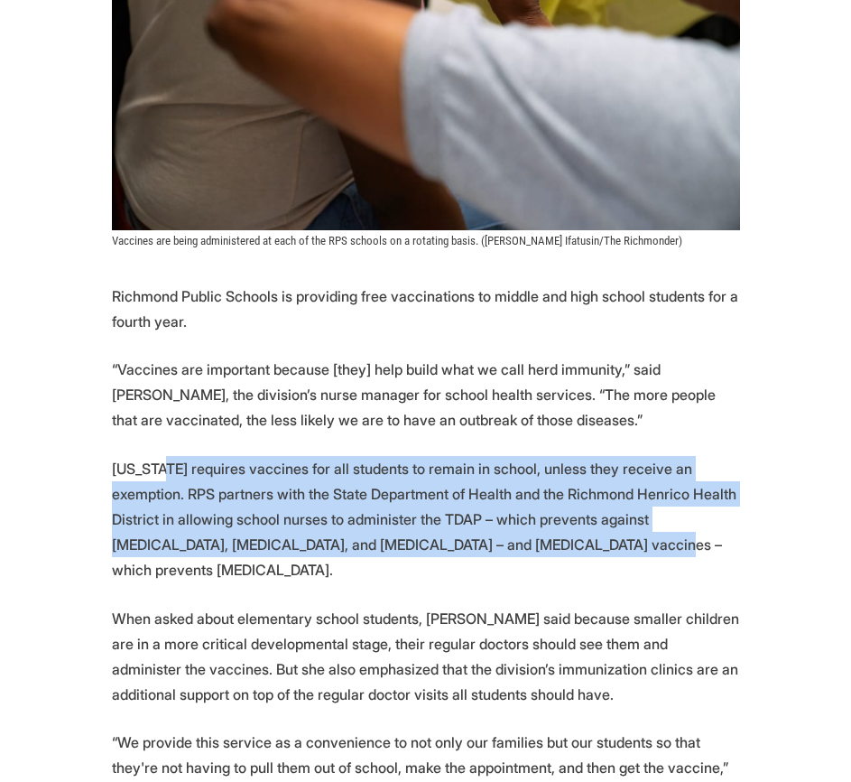
drag, startPoint x: 151, startPoint y: 463, endPoint x: 482, endPoint y: 533, distance: 338.6
click at [482, 533] on p "Virginia requires vaccines for all students to remain in school, unless they re…" at bounding box center [426, 519] width 628 height 126
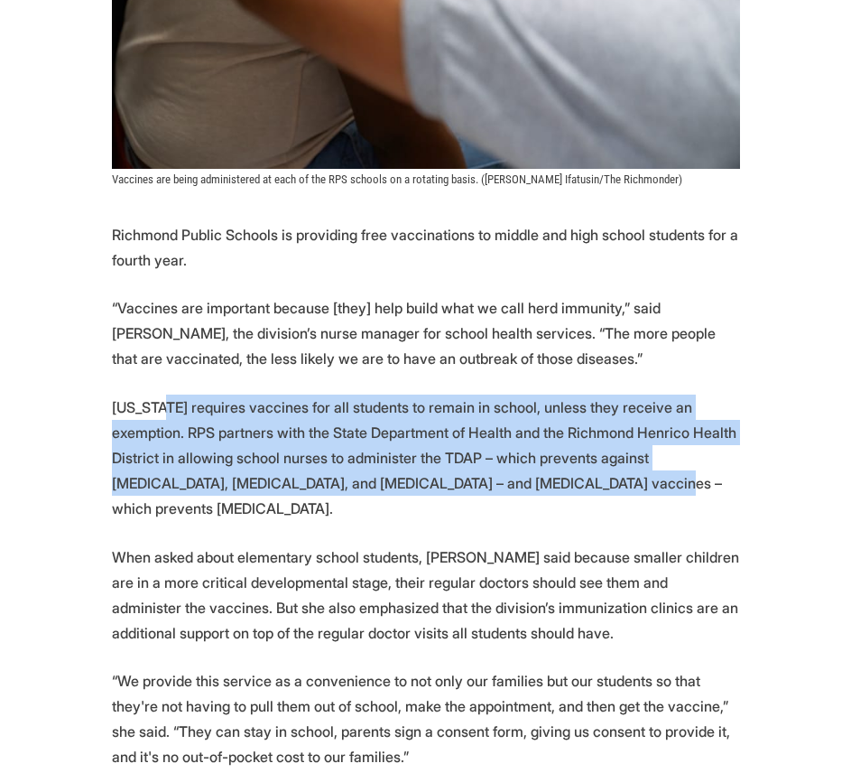
scroll to position [813, 0]
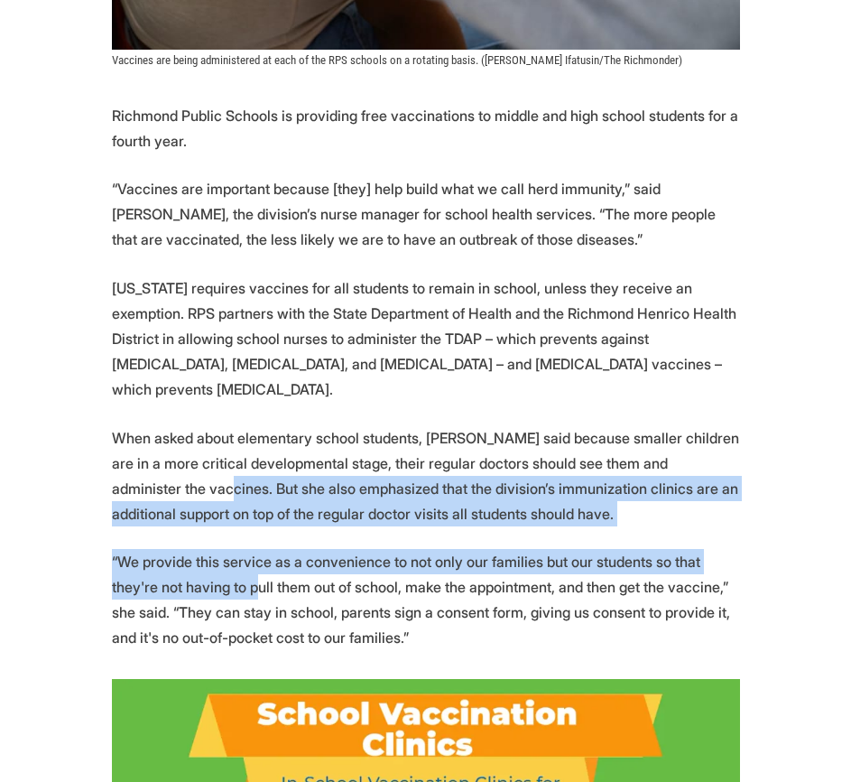
drag, startPoint x: 176, startPoint y: 458, endPoint x: 209, endPoint y: 574, distance: 121.2
click at [209, 574] on p "“We provide this service as a convenience to not only our families but our stud…" at bounding box center [426, 599] width 628 height 101
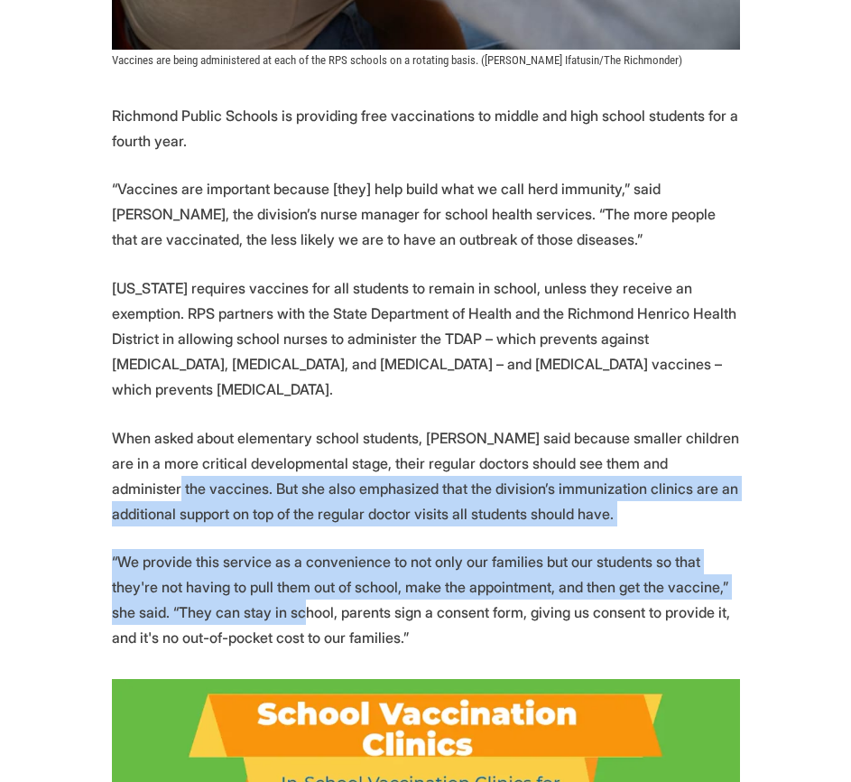
drag, startPoint x: 237, startPoint y: 584, endPoint x: 127, endPoint y: 453, distance: 170.5
click at [127, 453] on p "When asked about elementary school students, Bourne said because smaller childr…" at bounding box center [426, 475] width 628 height 101
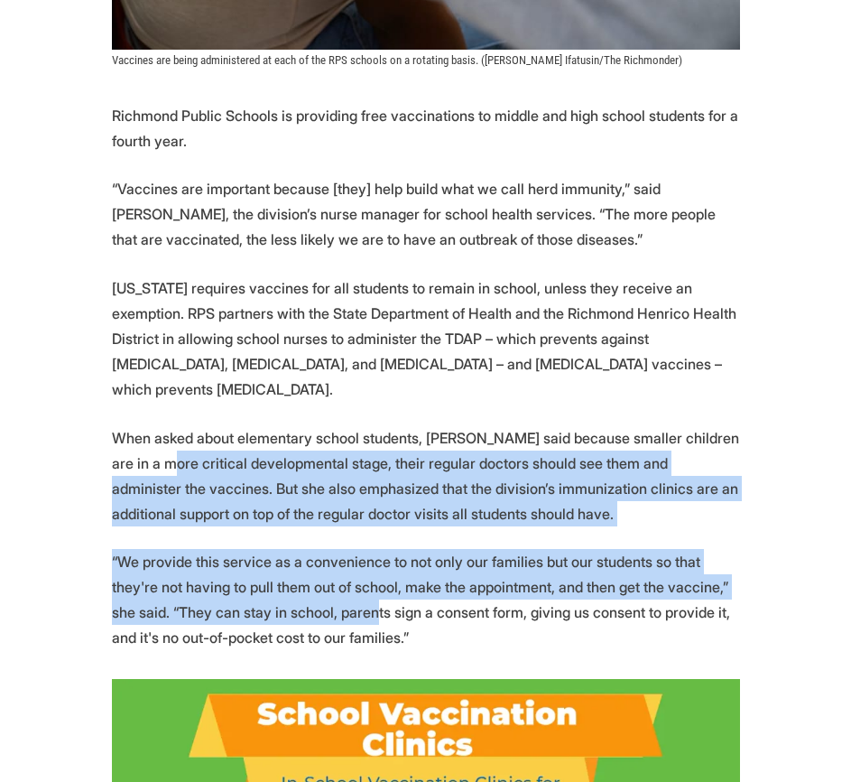
drag, startPoint x: 175, startPoint y: 449, endPoint x: 315, endPoint y: 598, distance: 204.4
click at [311, 599] on p "“We provide this service as a convenience to not only our families but our stud…" at bounding box center [426, 599] width 628 height 101
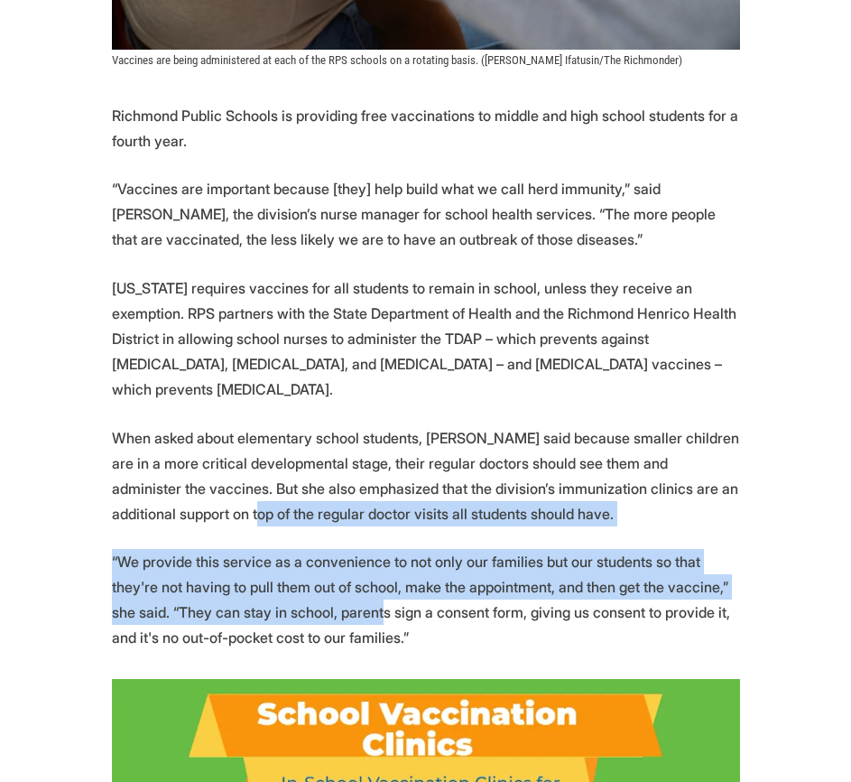
drag, startPoint x: 315, startPoint y: 593, endPoint x: 230, endPoint y: 471, distance: 148.5
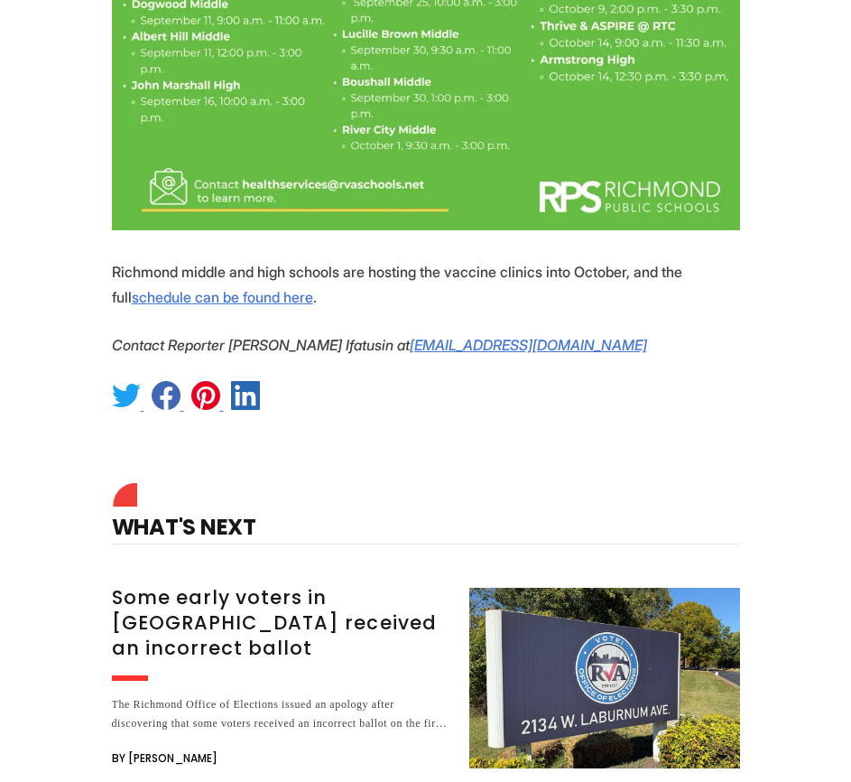
scroll to position [2077, 0]
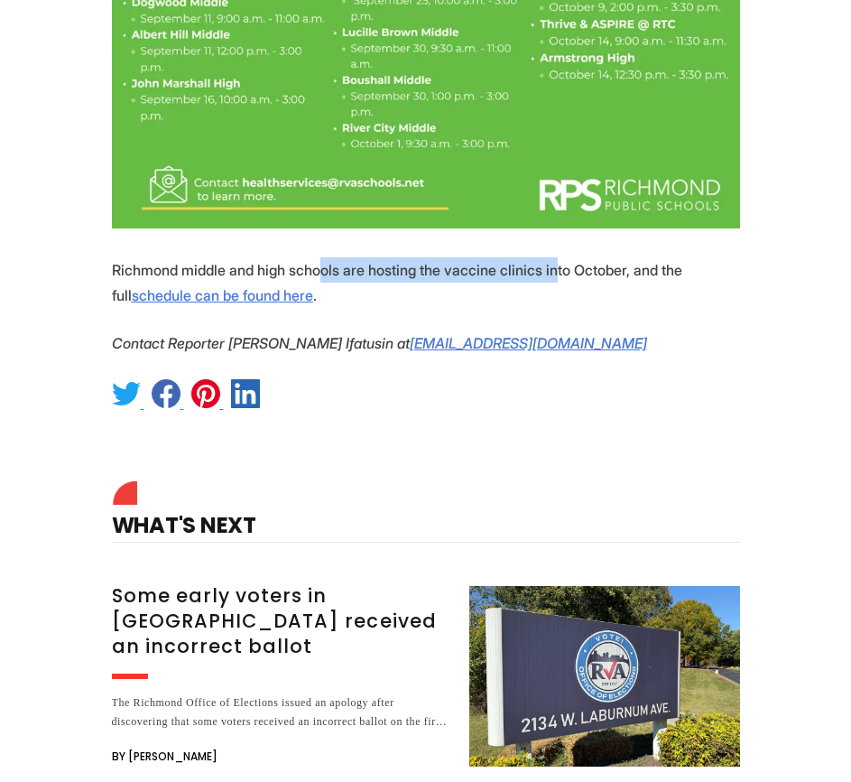
drag, startPoint x: 314, startPoint y: 243, endPoint x: 547, endPoint y: 241, distance: 233.0
click at [547, 257] on p "Richmond middle and high schools are hosting the vaccine clinics into October, …" at bounding box center [426, 282] width 628 height 51
click at [544, 257] on p "Richmond middle and high schools are hosting the vaccine clinics into October, …" at bounding box center [426, 282] width 628 height 51
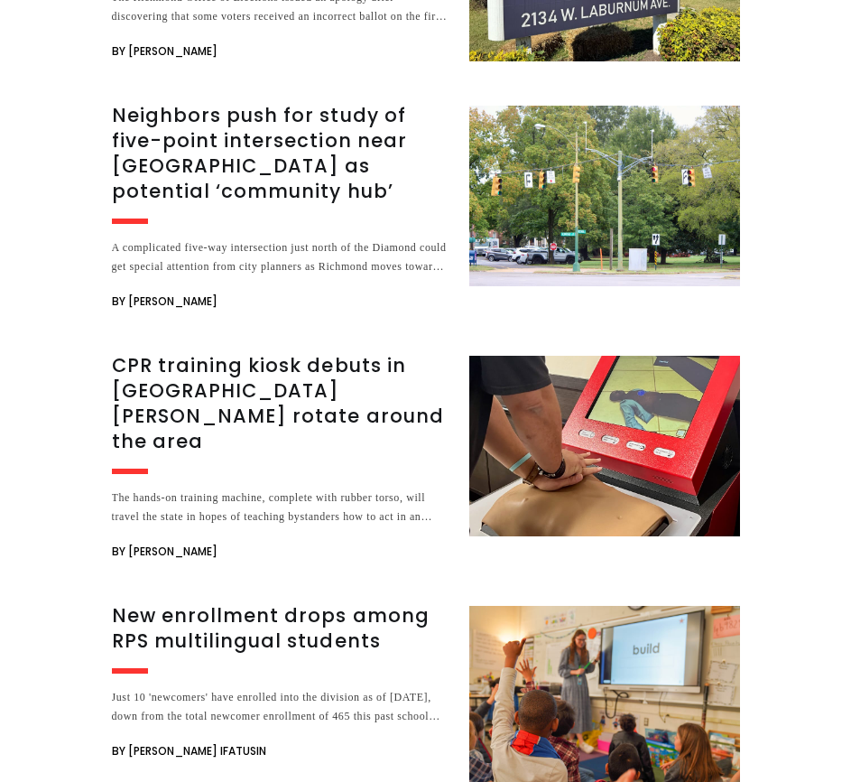
scroll to position [2980, 0]
